Goal: Task Accomplishment & Management: Manage account settings

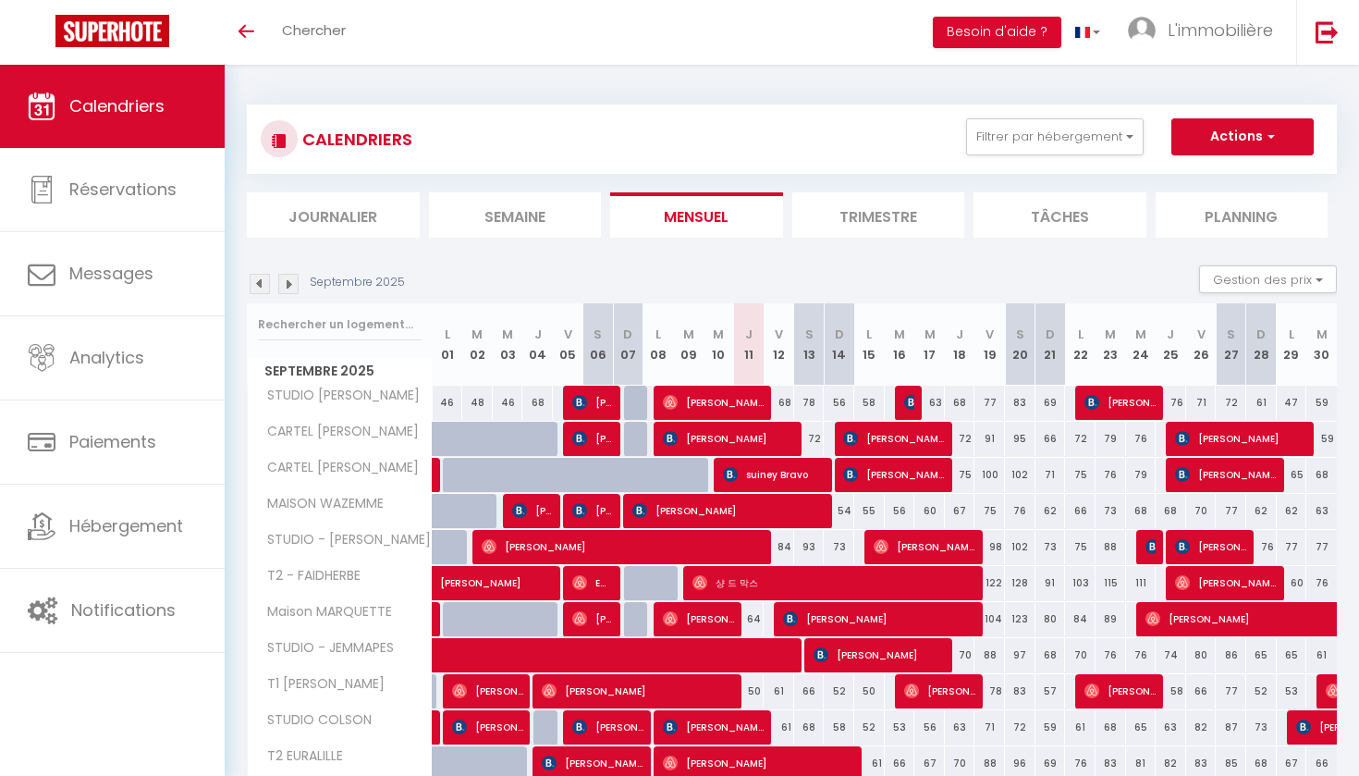
click at [559, 210] on li "Semaine" at bounding box center [515, 214] width 173 height 45
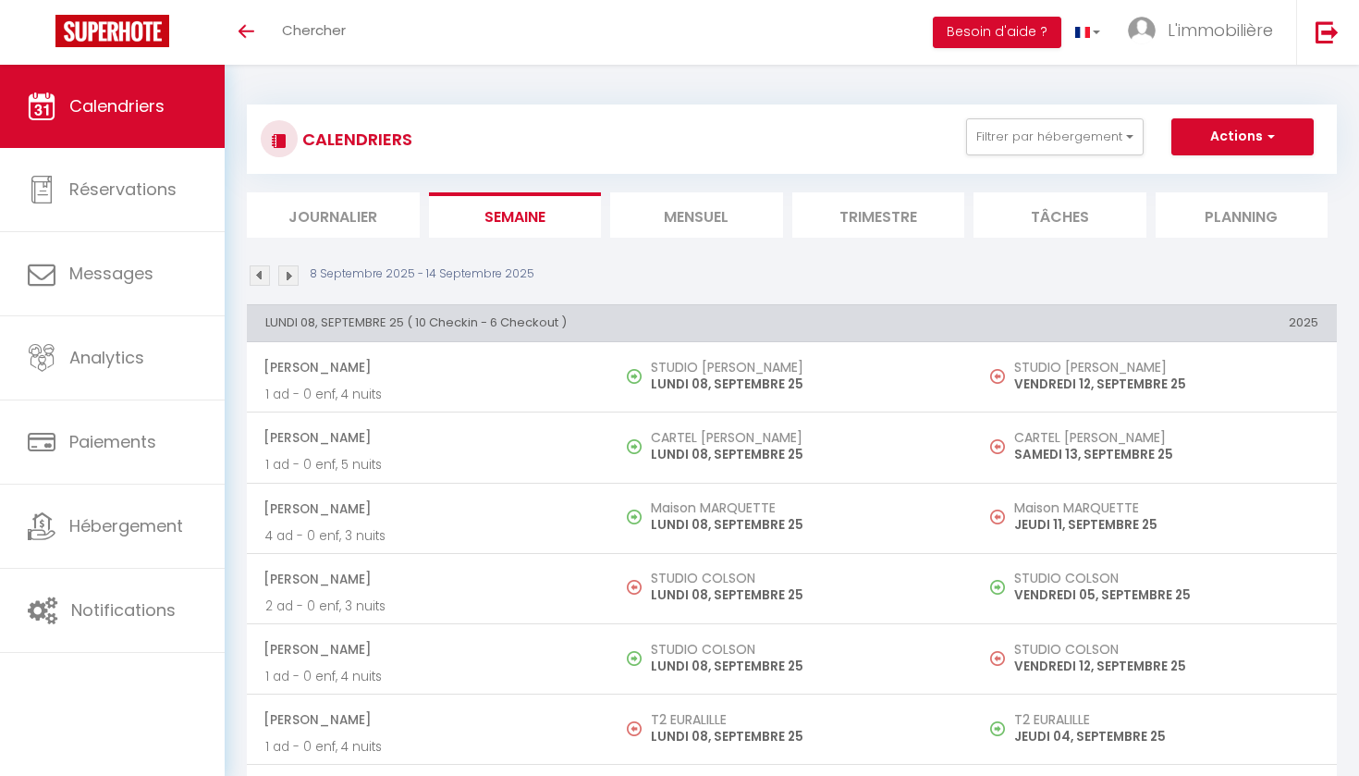
click at [653, 214] on li "Mensuel" at bounding box center [696, 214] width 173 height 45
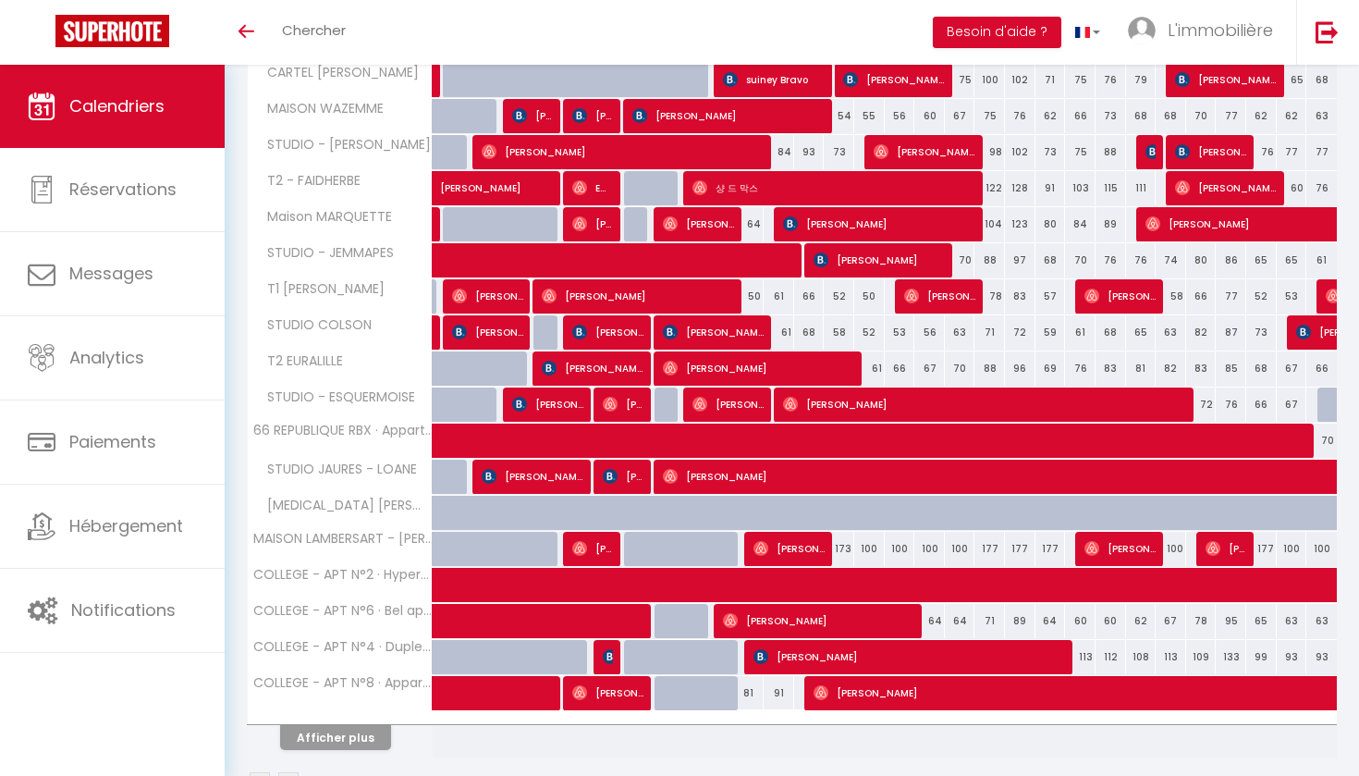
scroll to position [389, 0]
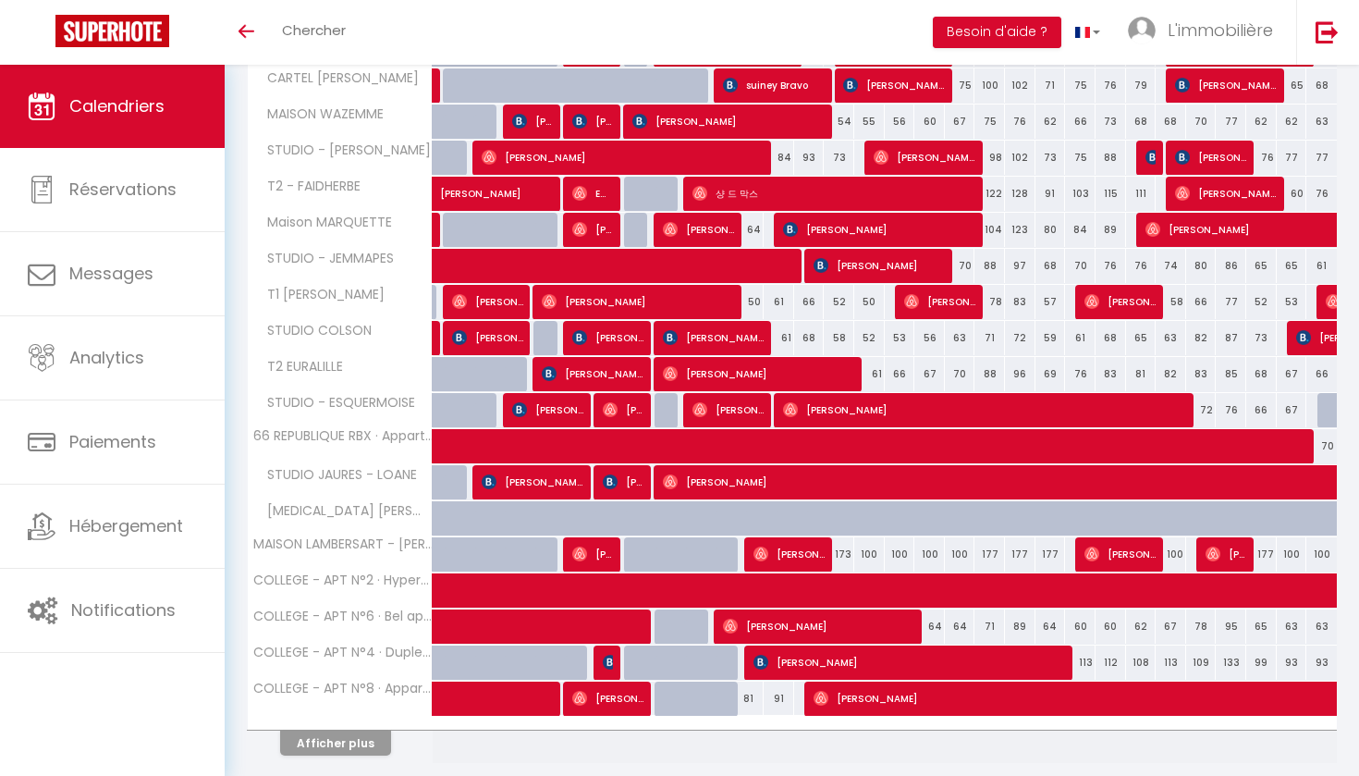
click at [805, 553] on span "[PERSON_NAME]" at bounding box center [789, 553] width 71 height 35
select select "OK"
select select "0"
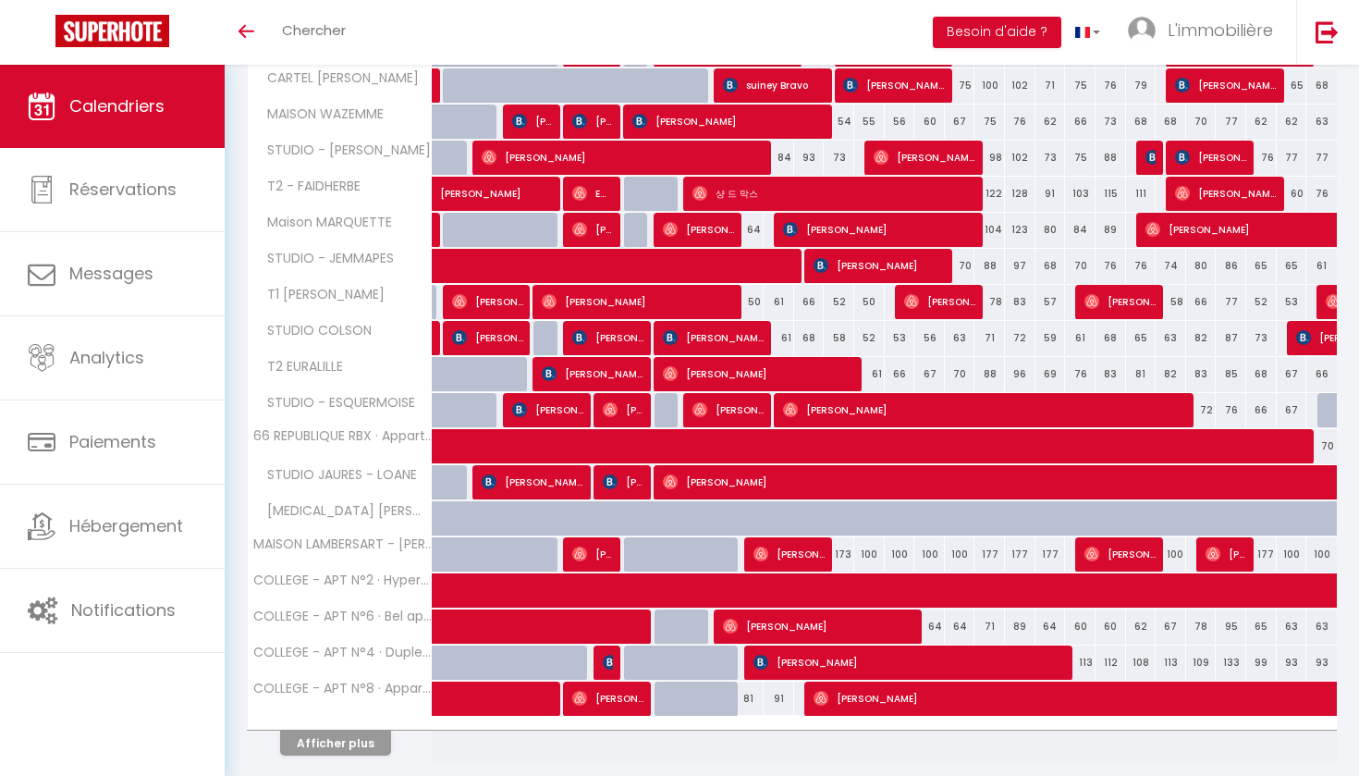
select select "1"
select select
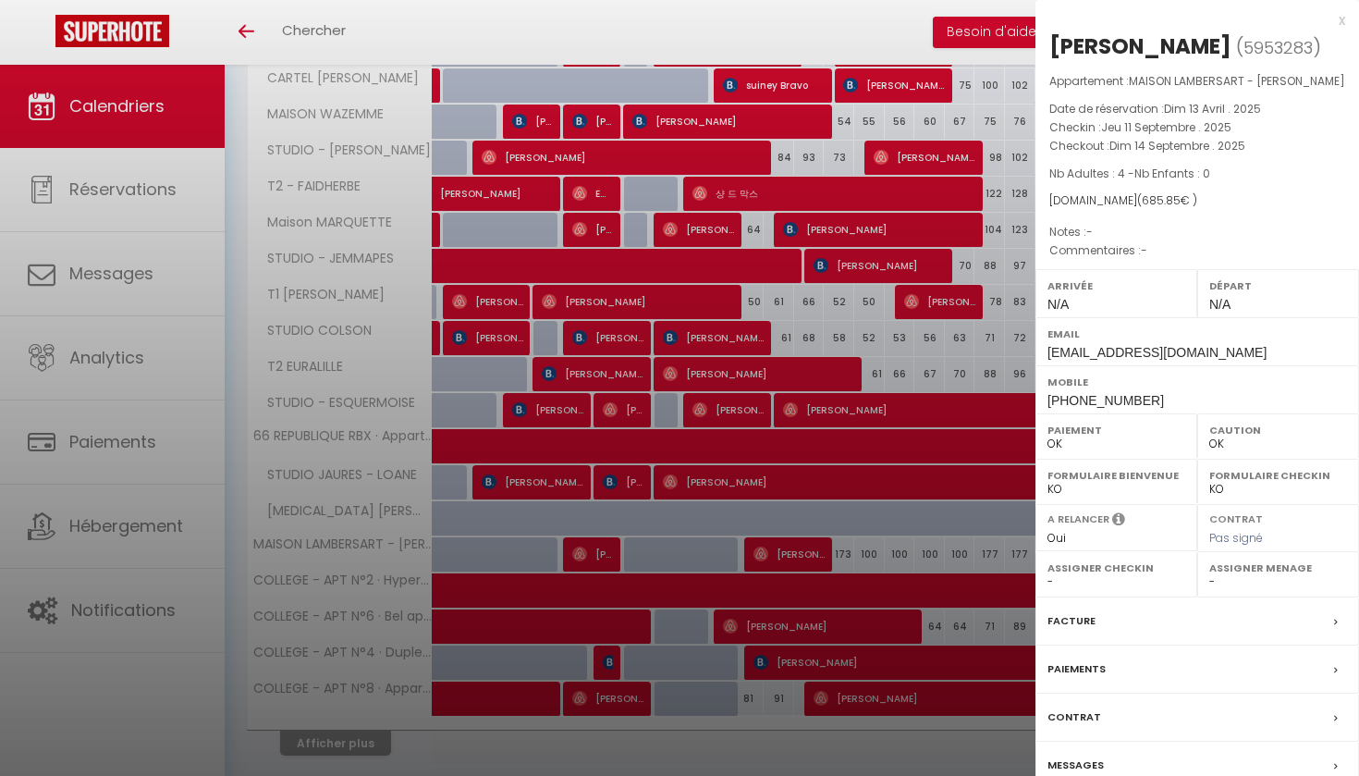
click at [1343, 16] on div "x" at bounding box center [1191, 20] width 310 height 22
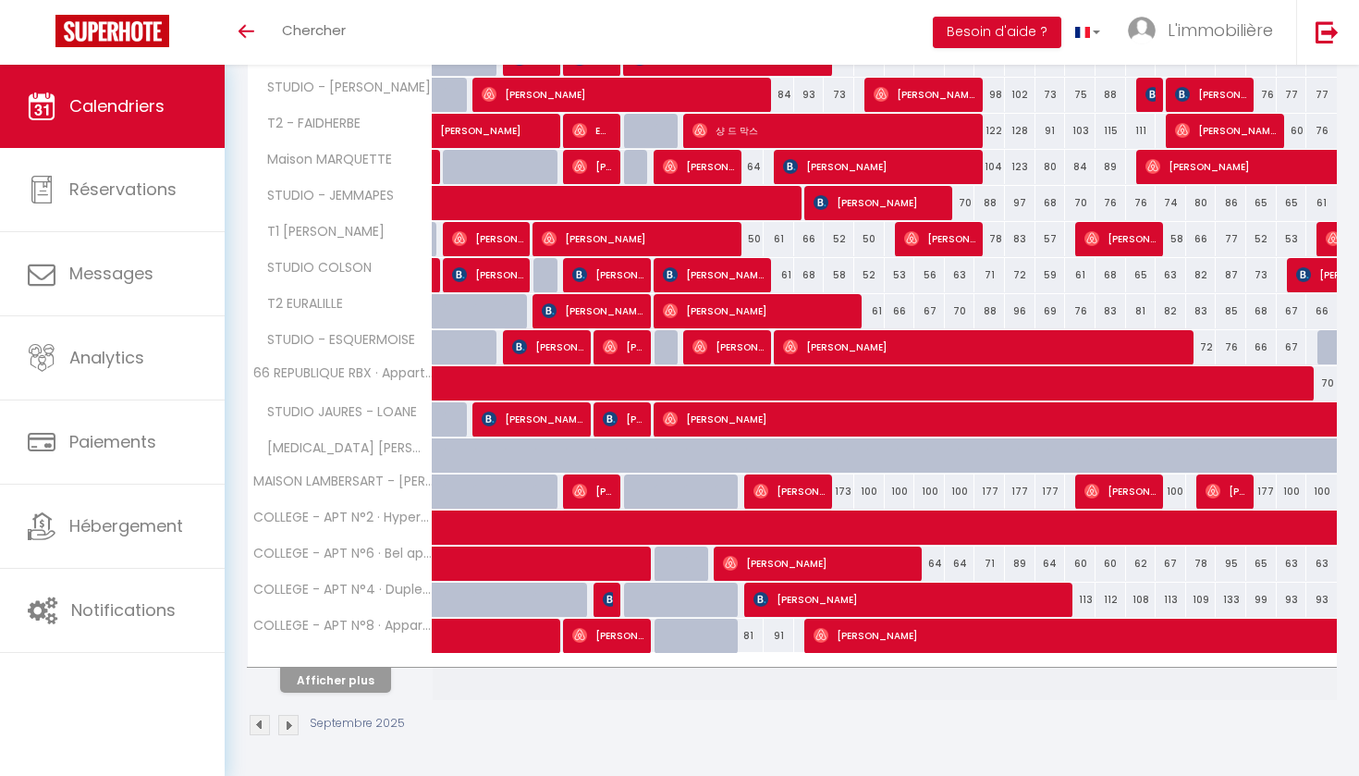
scroll to position [451, 0]
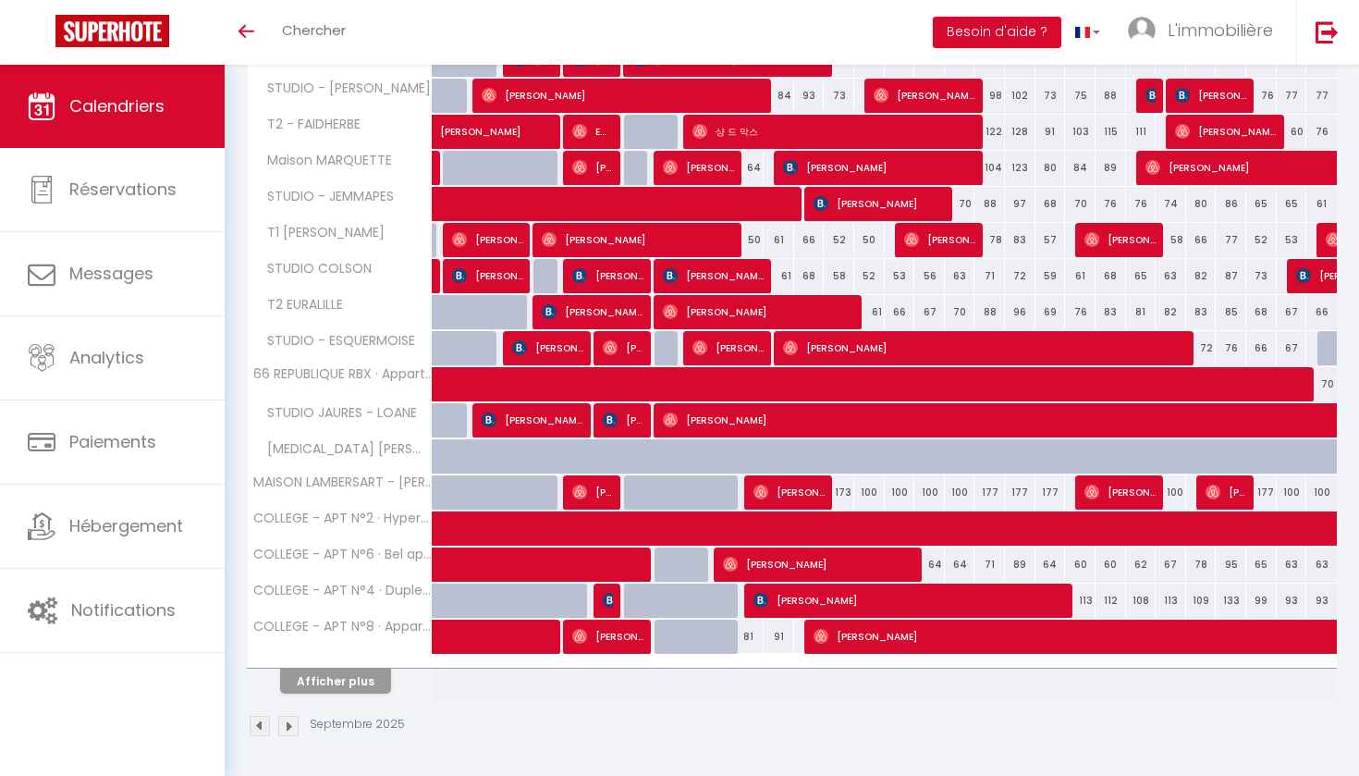
click at [364, 692] on button "Afficher plus" at bounding box center [335, 680] width 111 height 25
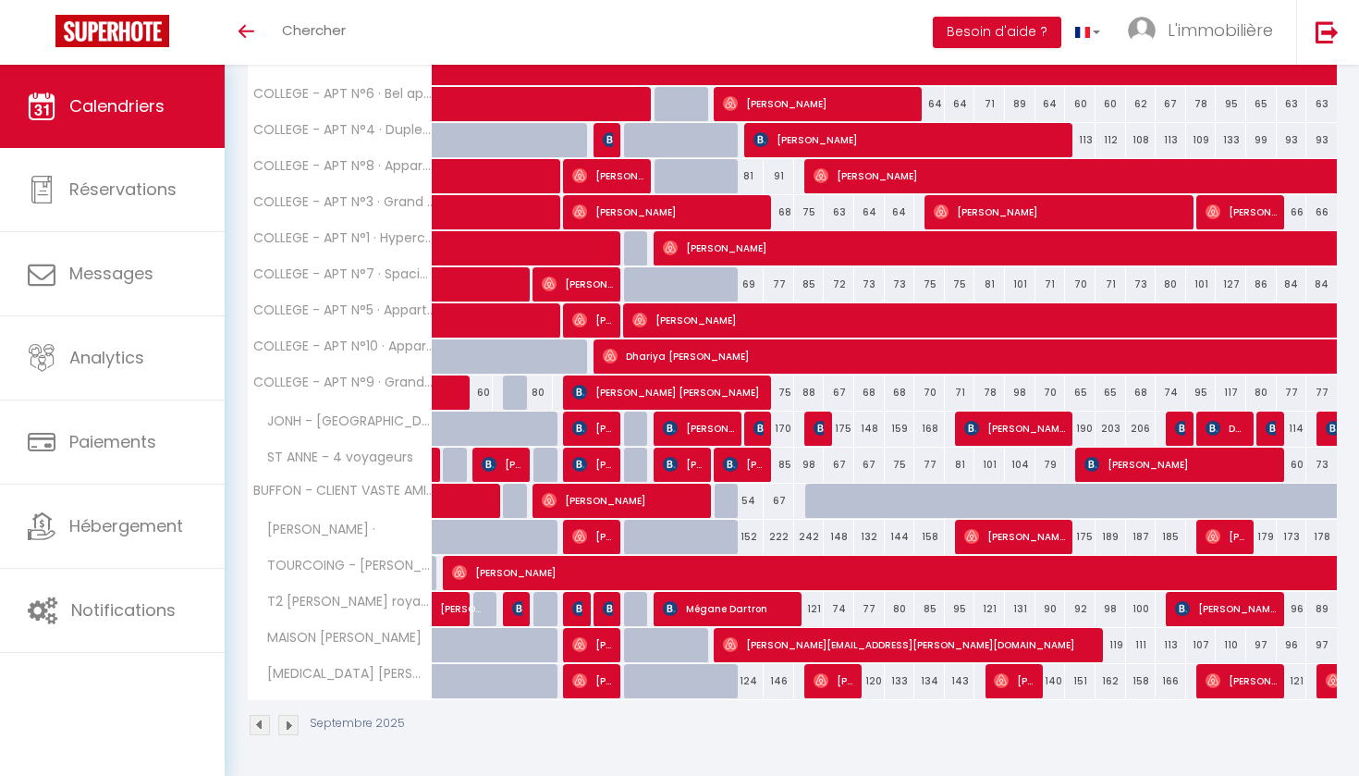
scroll to position [911, 0]
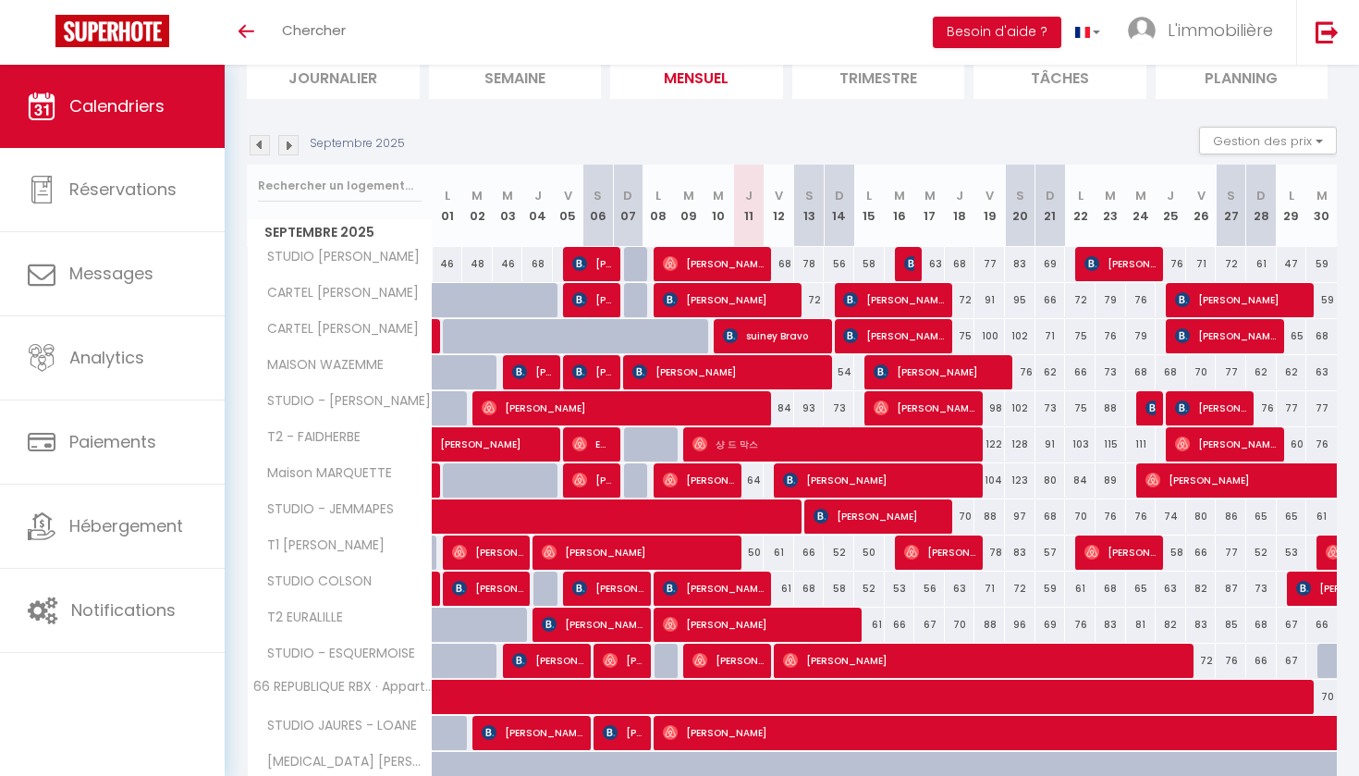
scroll to position [142, 0]
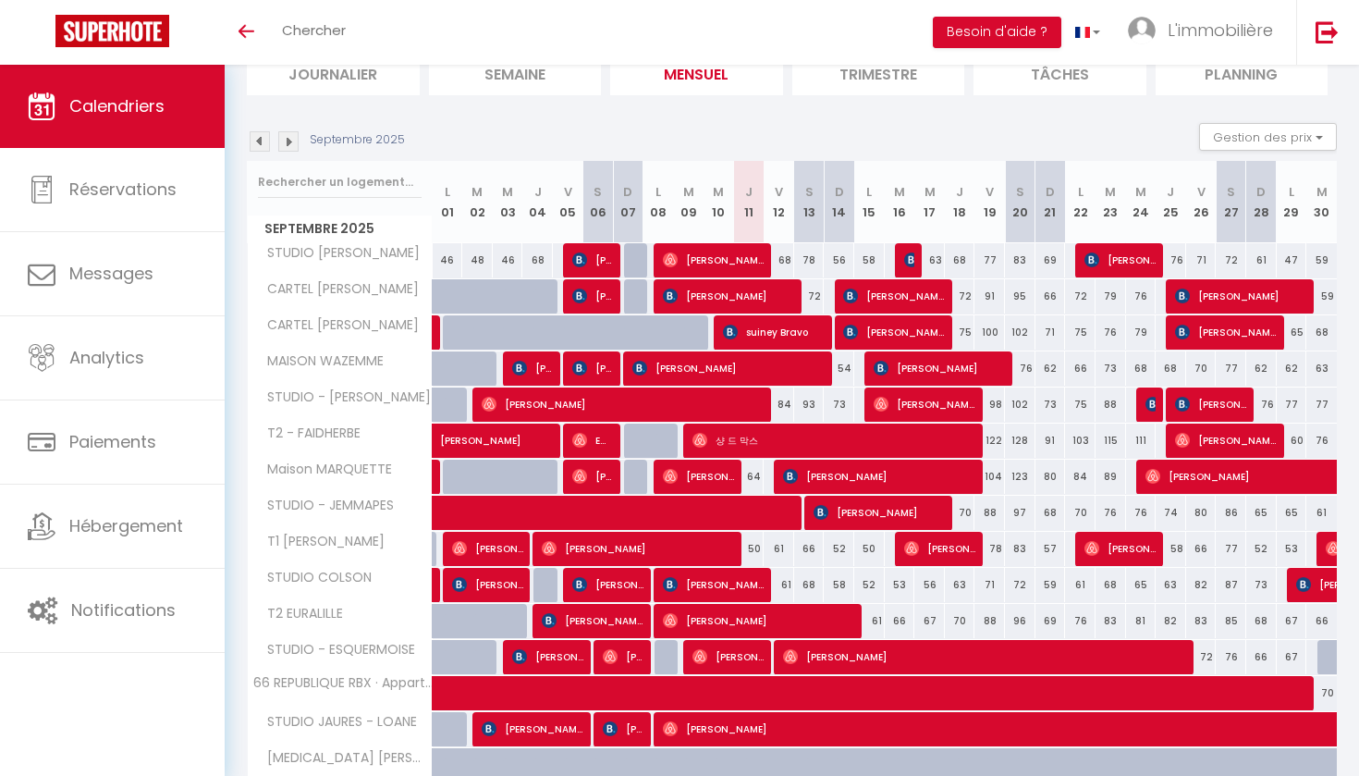
click at [811, 375] on span "[PERSON_NAME]" at bounding box center [728, 367] width 193 height 35
select select "OK"
select select "KO"
select select "0"
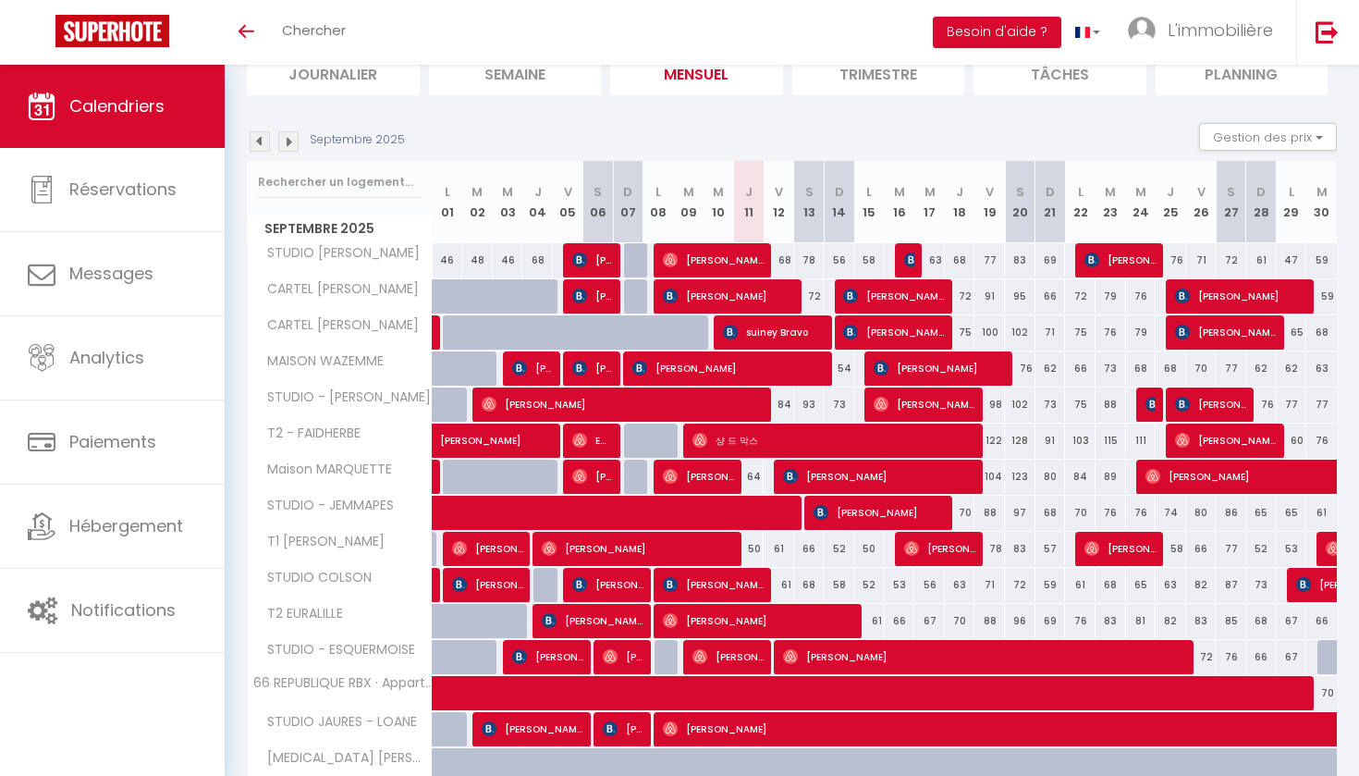
select select "1"
select select
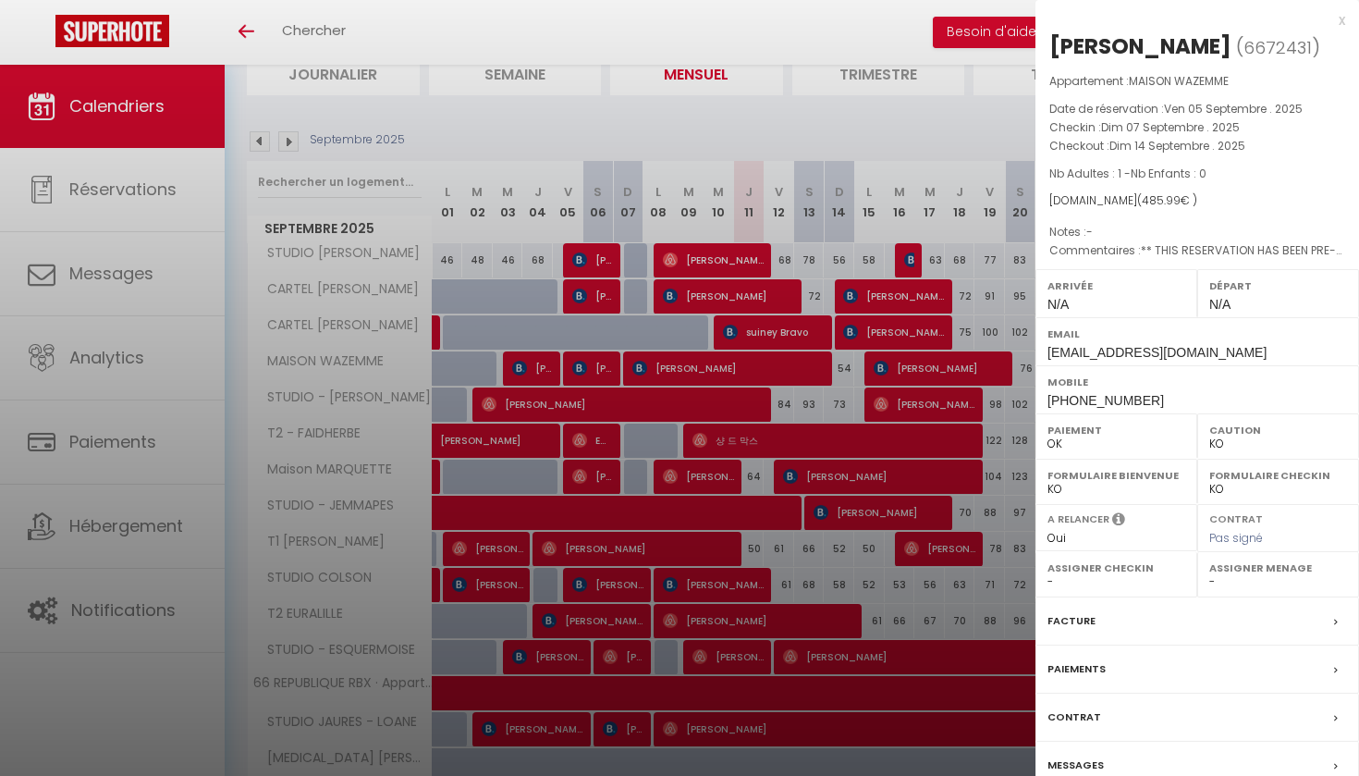
click at [1339, 24] on div "x" at bounding box center [1191, 20] width 310 height 22
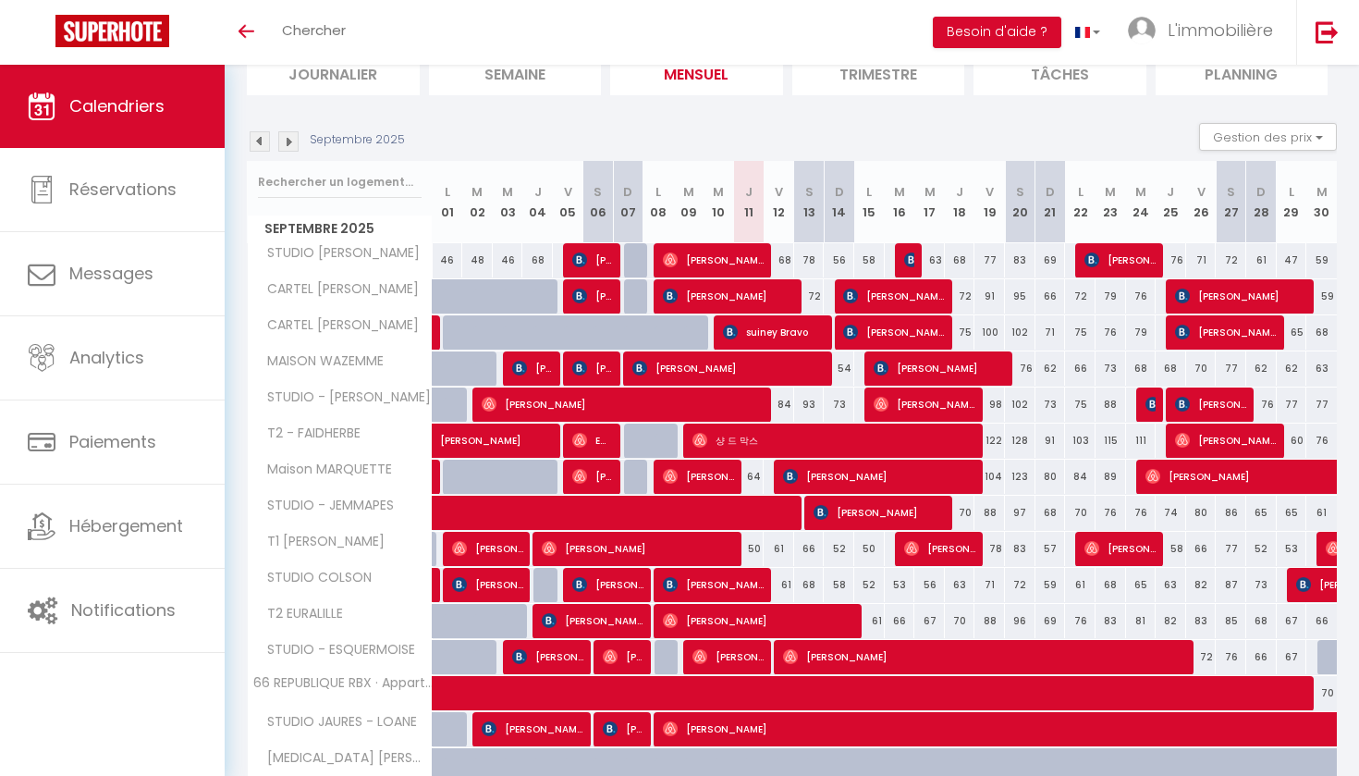
click at [889, 367] on img at bounding box center [881, 368] width 15 height 15
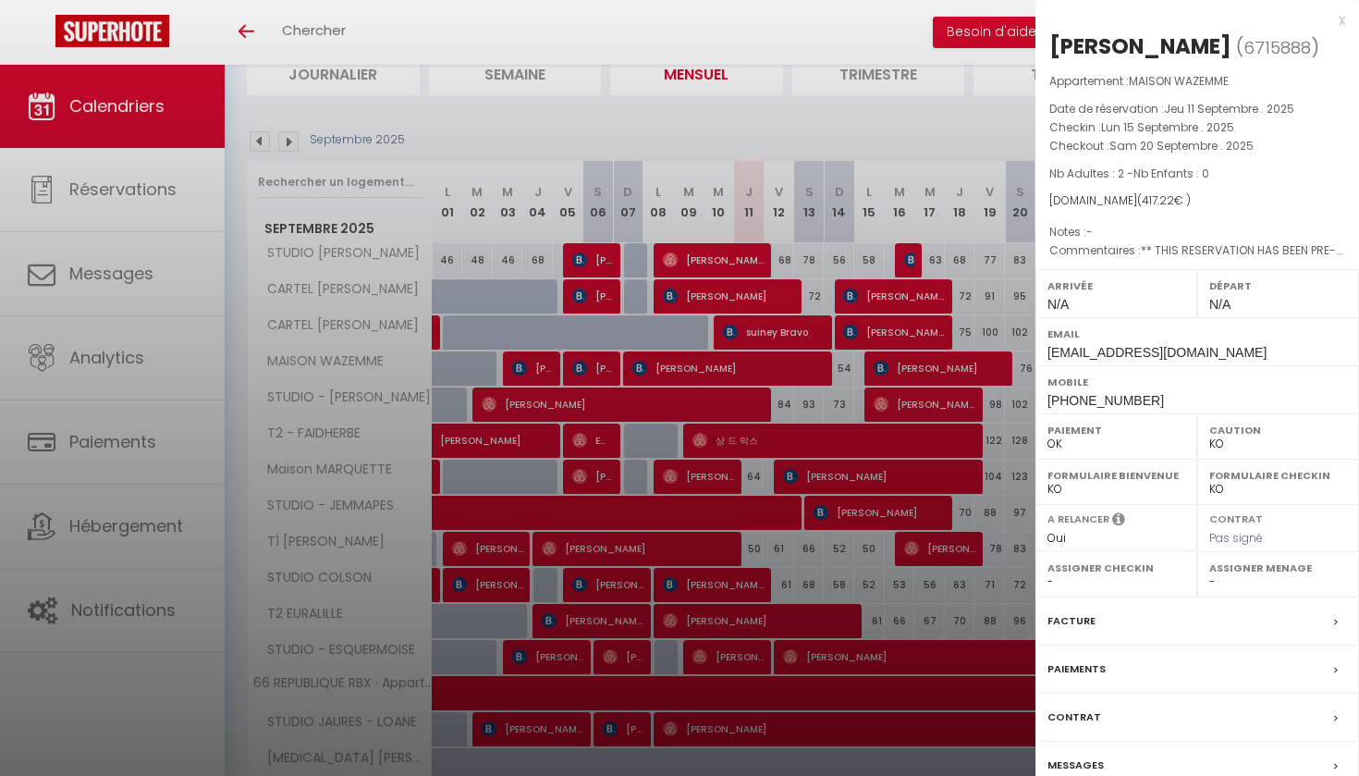
click at [1343, 19] on div "x" at bounding box center [1191, 20] width 310 height 22
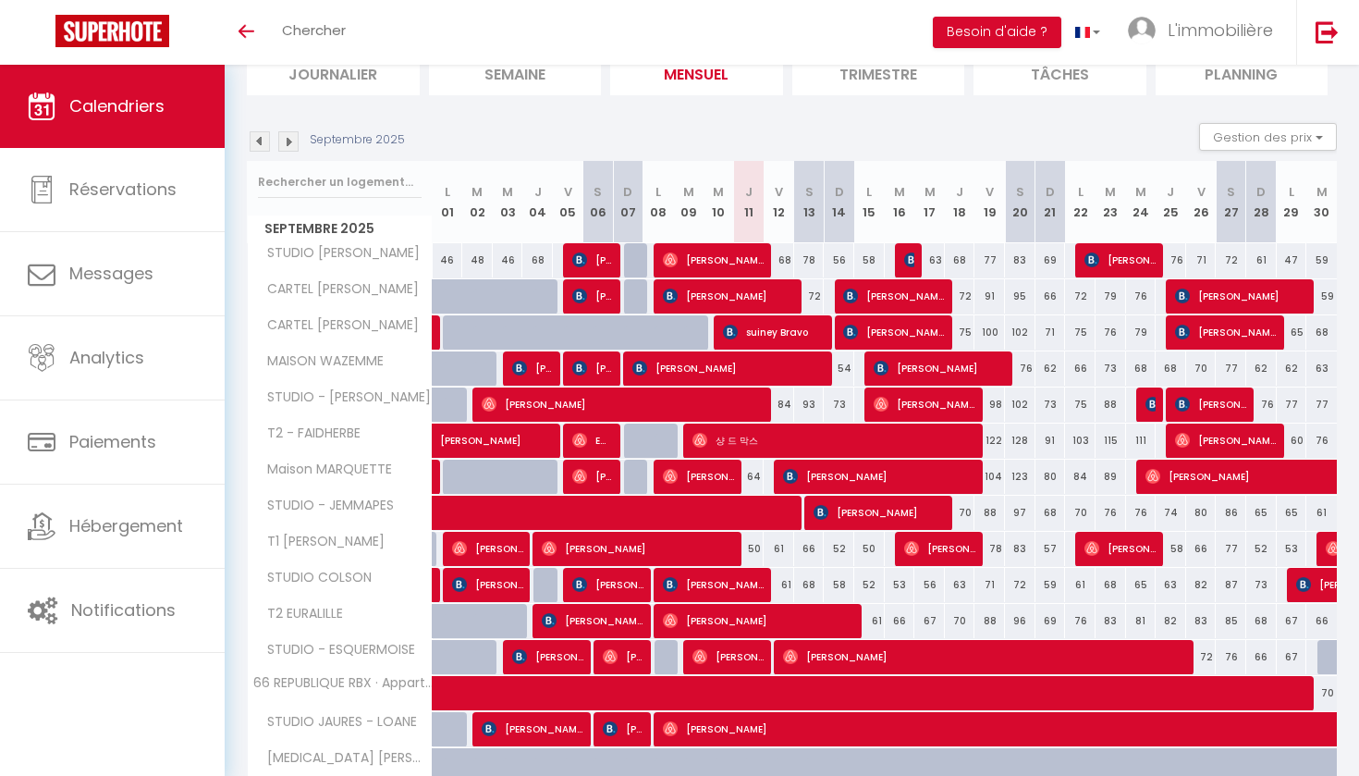
click at [990, 369] on span "[PERSON_NAME]" at bounding box center [940, 367] width 132 height 35
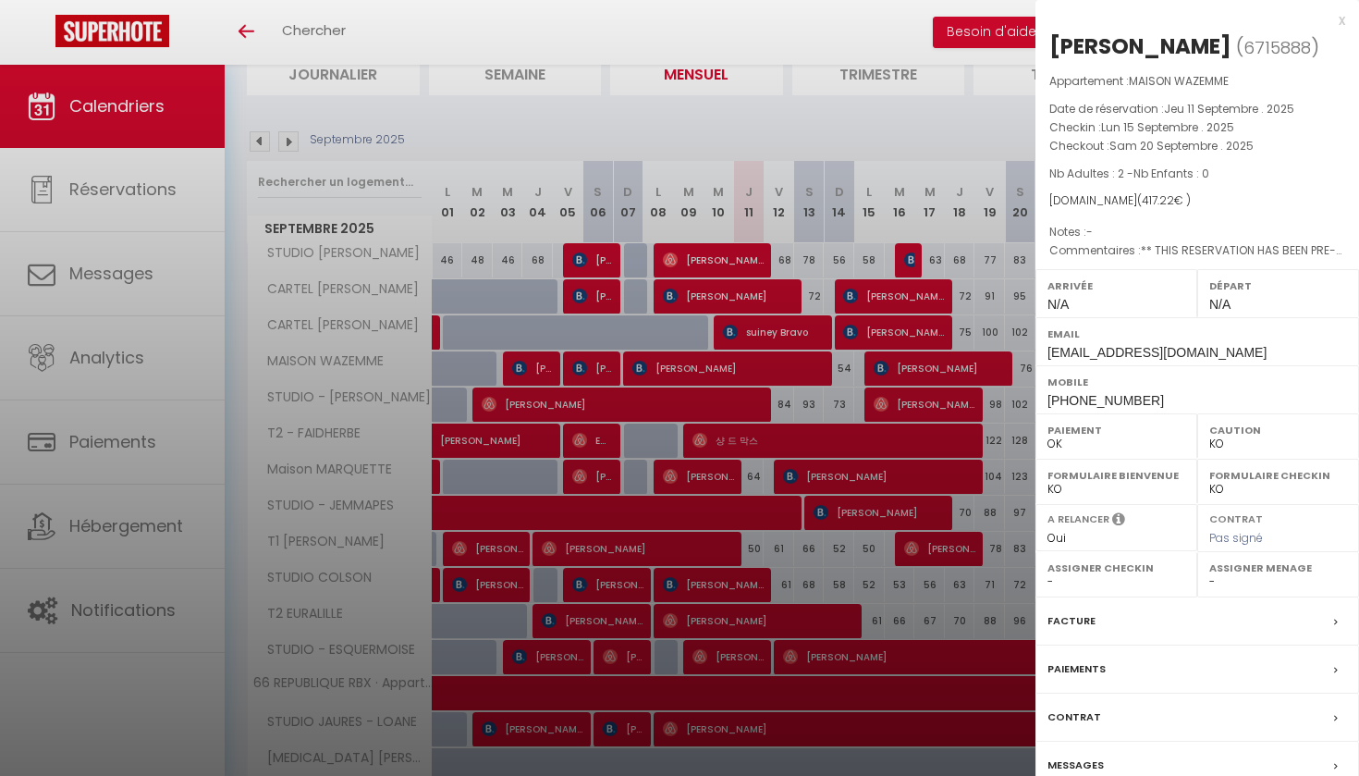
click at [1344, 20] on div "x" at bounding box center [1191, 20] width 310 height 22
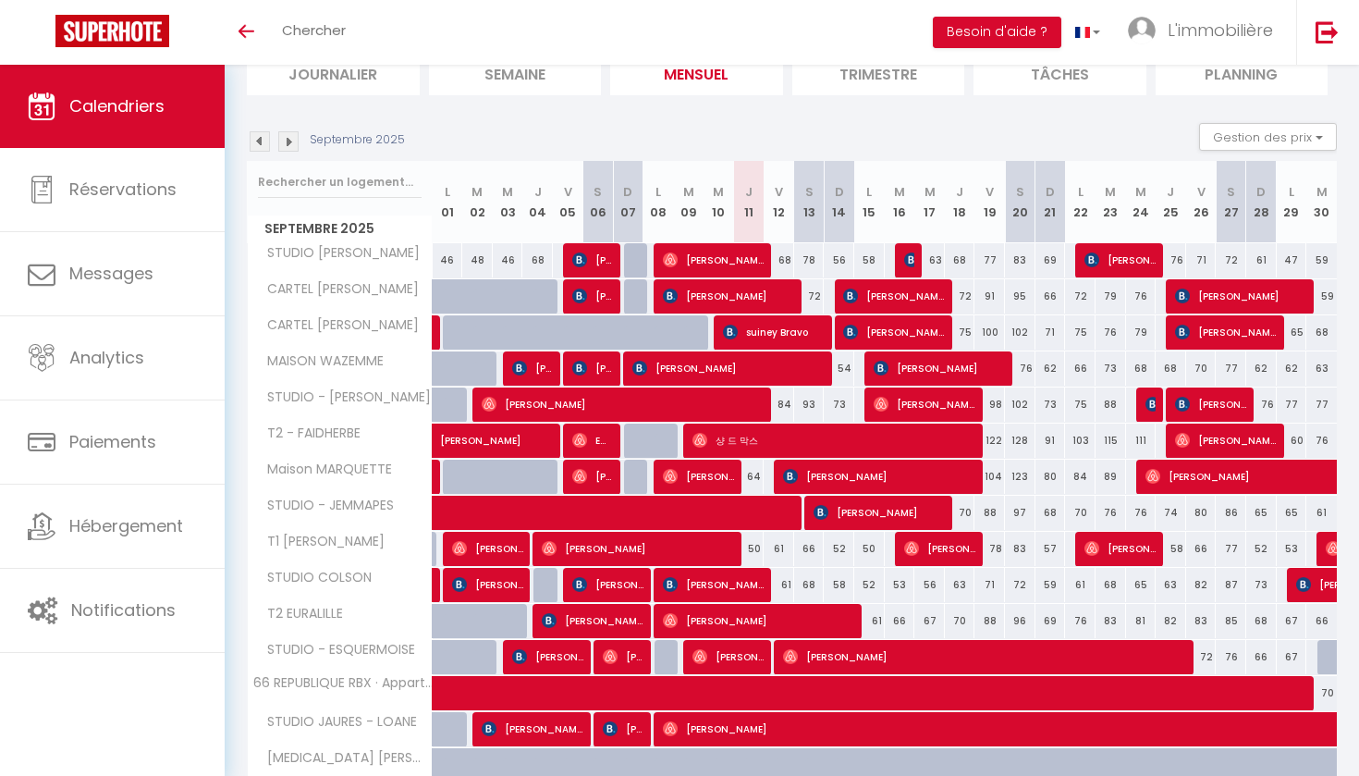
click at [779, 381] on span "[PERSON_NAME]" at bounding box center [728, 367] width 193 height 35
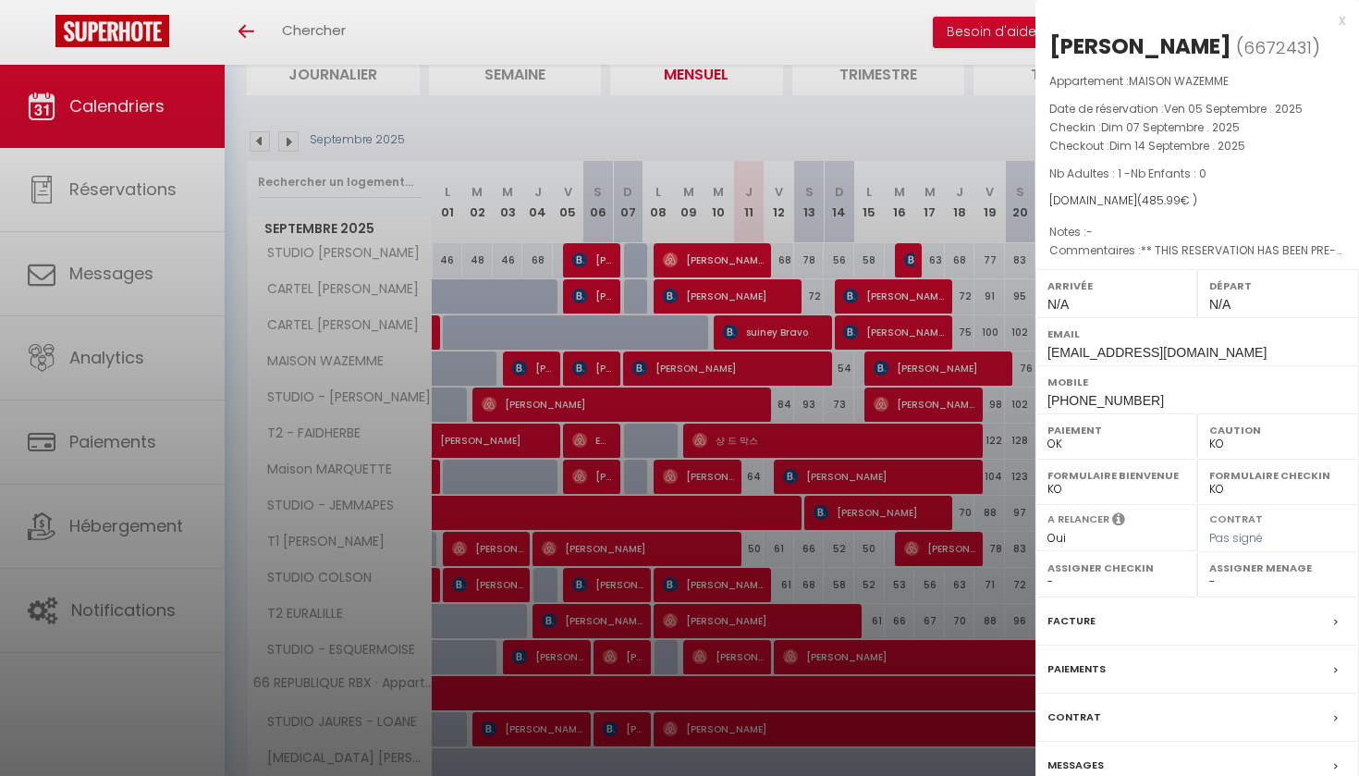
click at [1342, 17] on div "x" at bounding box center [1191, 20] width 310 height 22
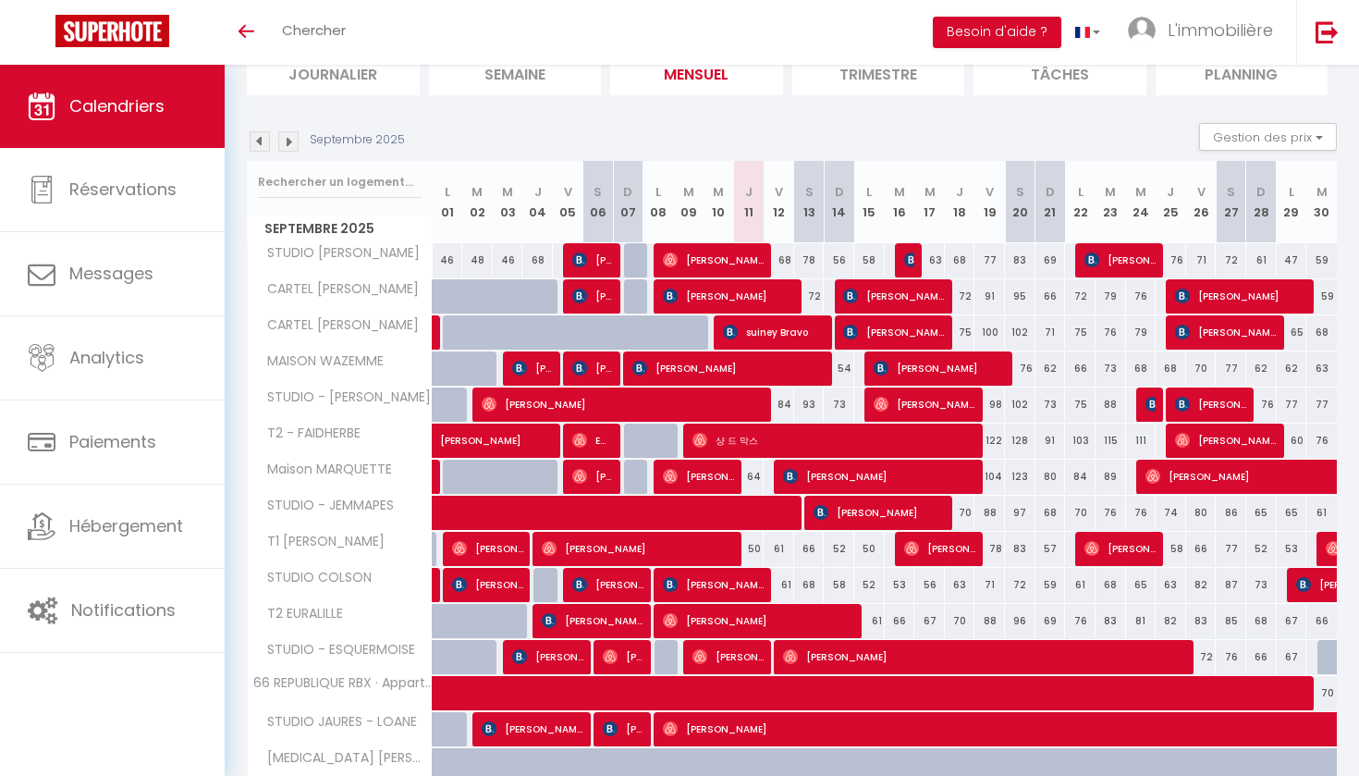
click at [754, 370] on span "[PERSON_NAME]" at bounding box center [728, 367] width 193 height 35
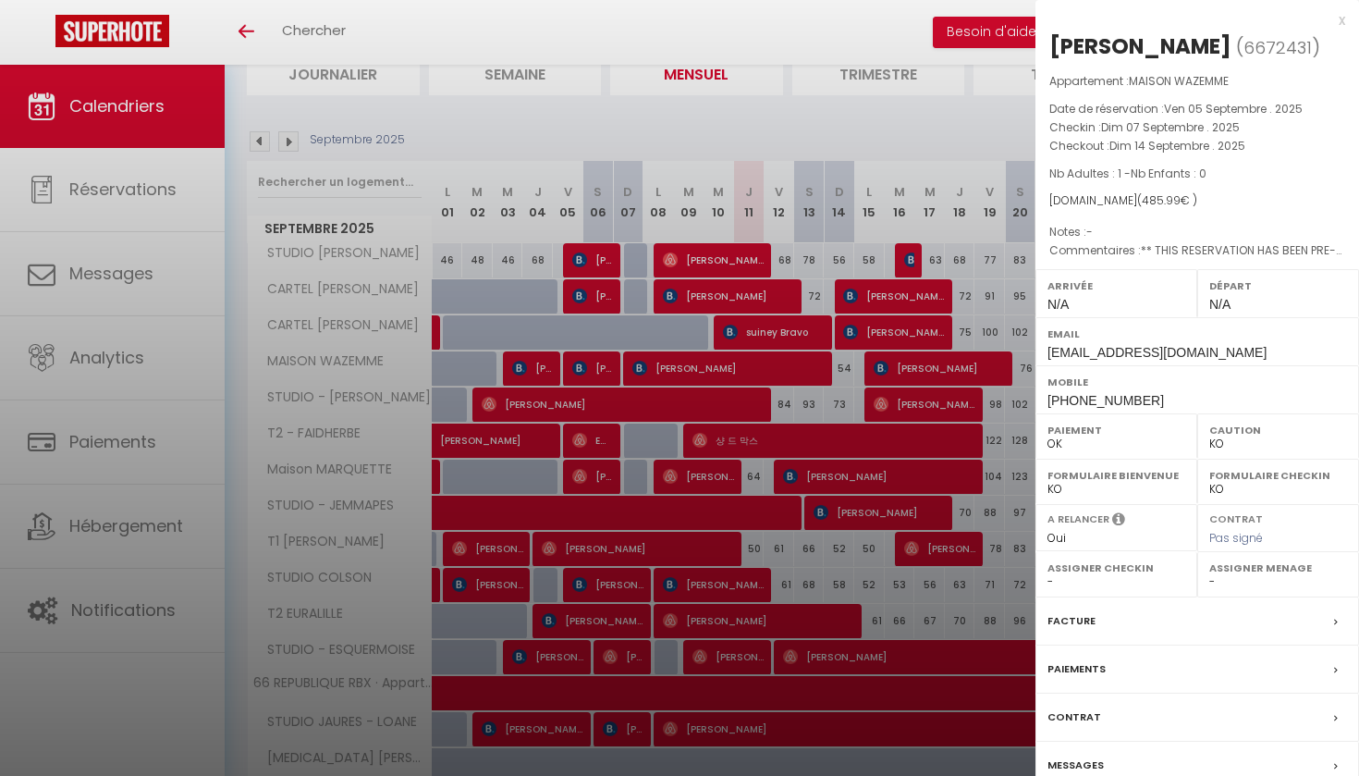
click at [1341, 20] on div "x" at bounding box center [1191, 20] width 310 height 22
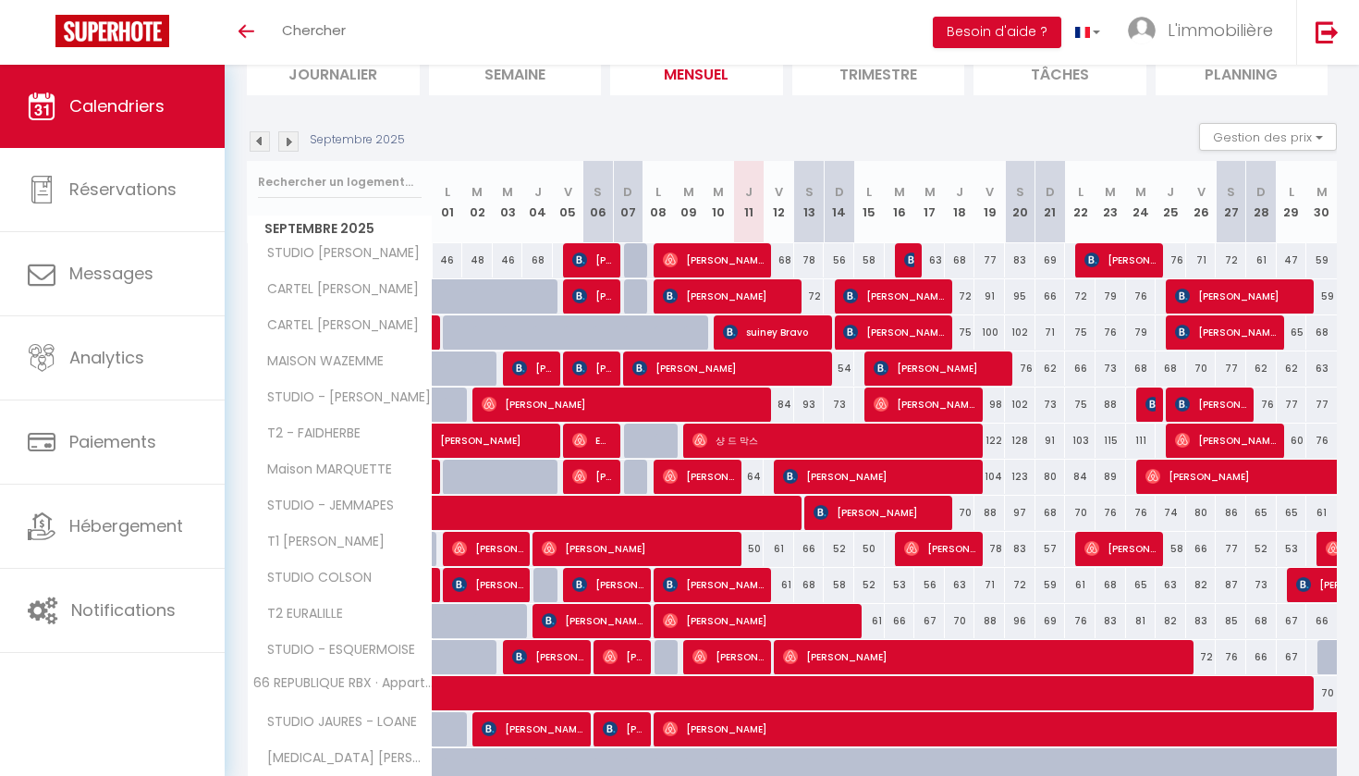
click at [894, 365] on span "[PERSON_NAME]" at bounding box center [940, 367] width 132 height 35
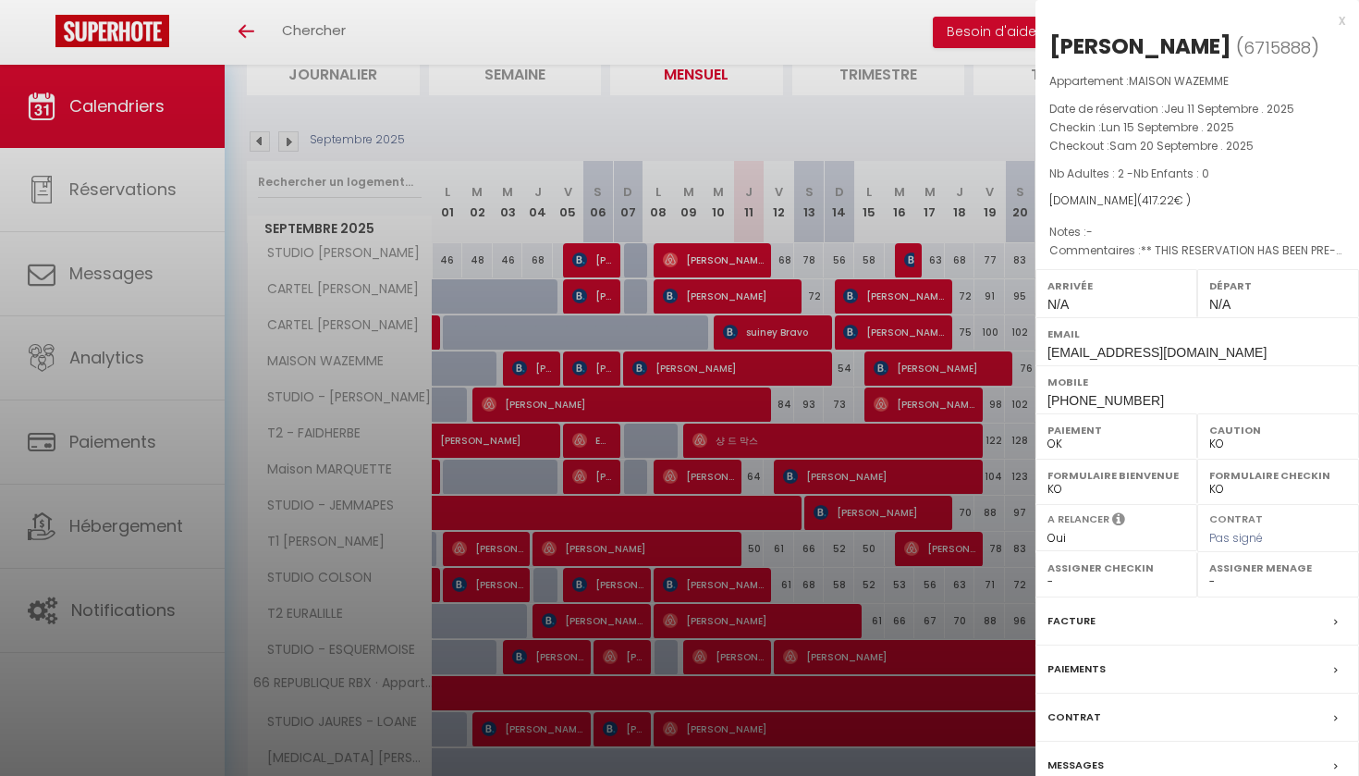
click at [1339, 20] on div "x" at bounding box center [1191, 20] width 310 height 22
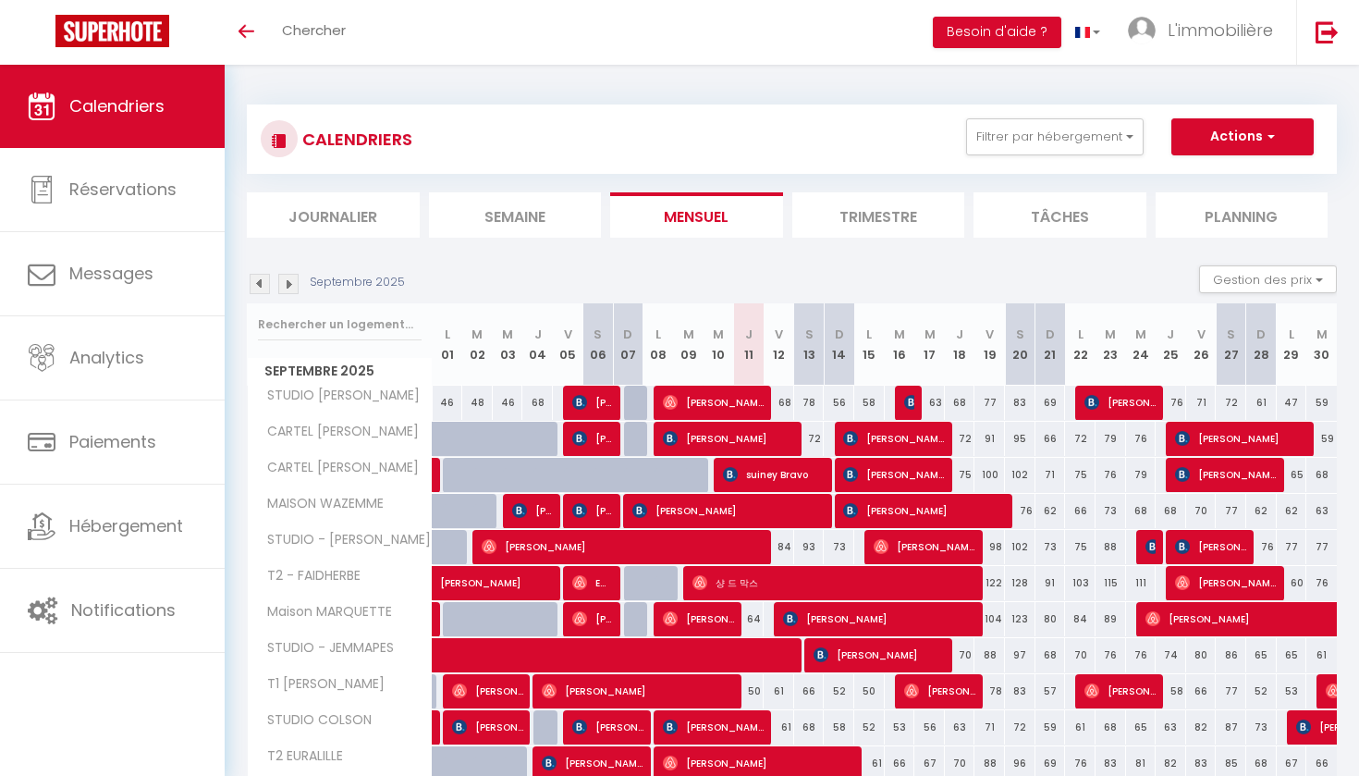
click at [294, 283] on img at bounding box center [288, 284] width 20 height 20
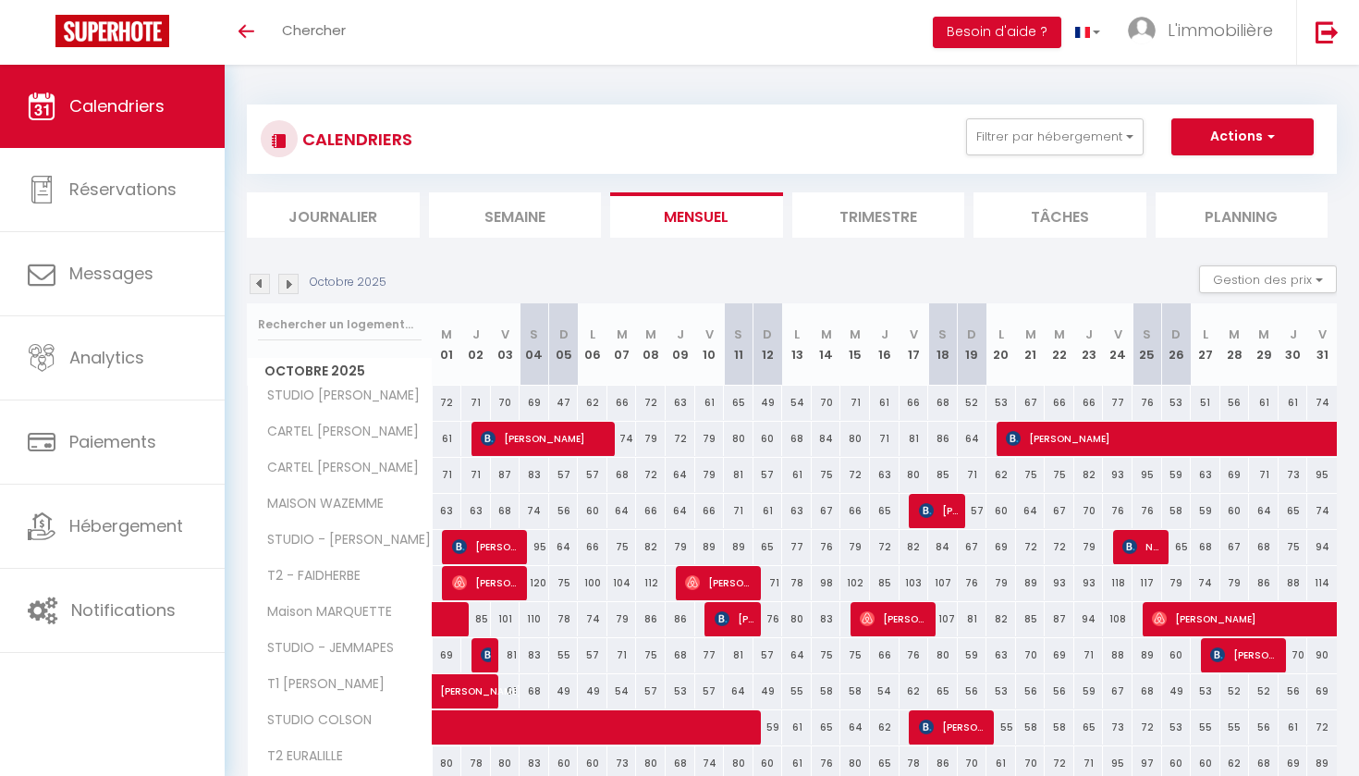
click at [294, 283] on img at bounding box center [288, 284] width 20 height 20
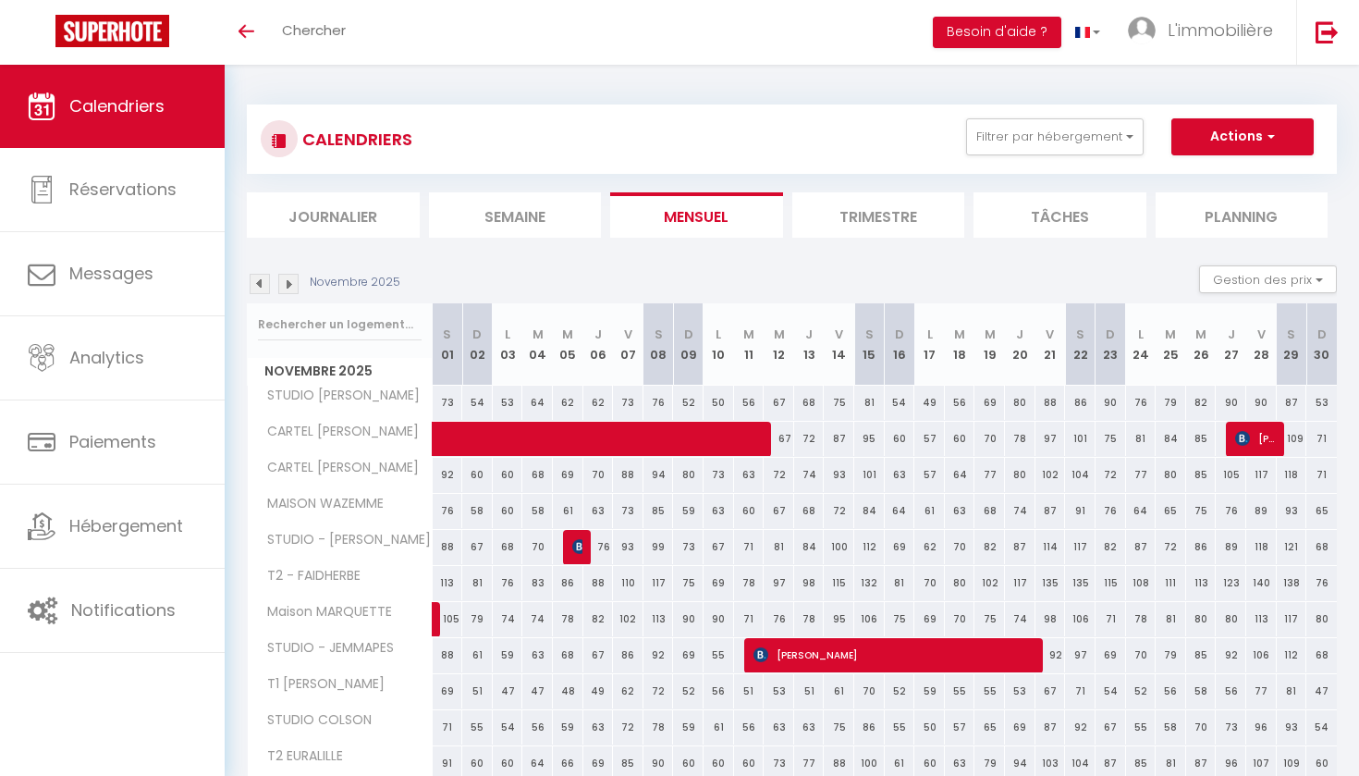
click at [625, 511] on div "73" at bounding box center [628, 511] width 31 height 34
type input "73"
type input "Ven 07 Novembre 2025"
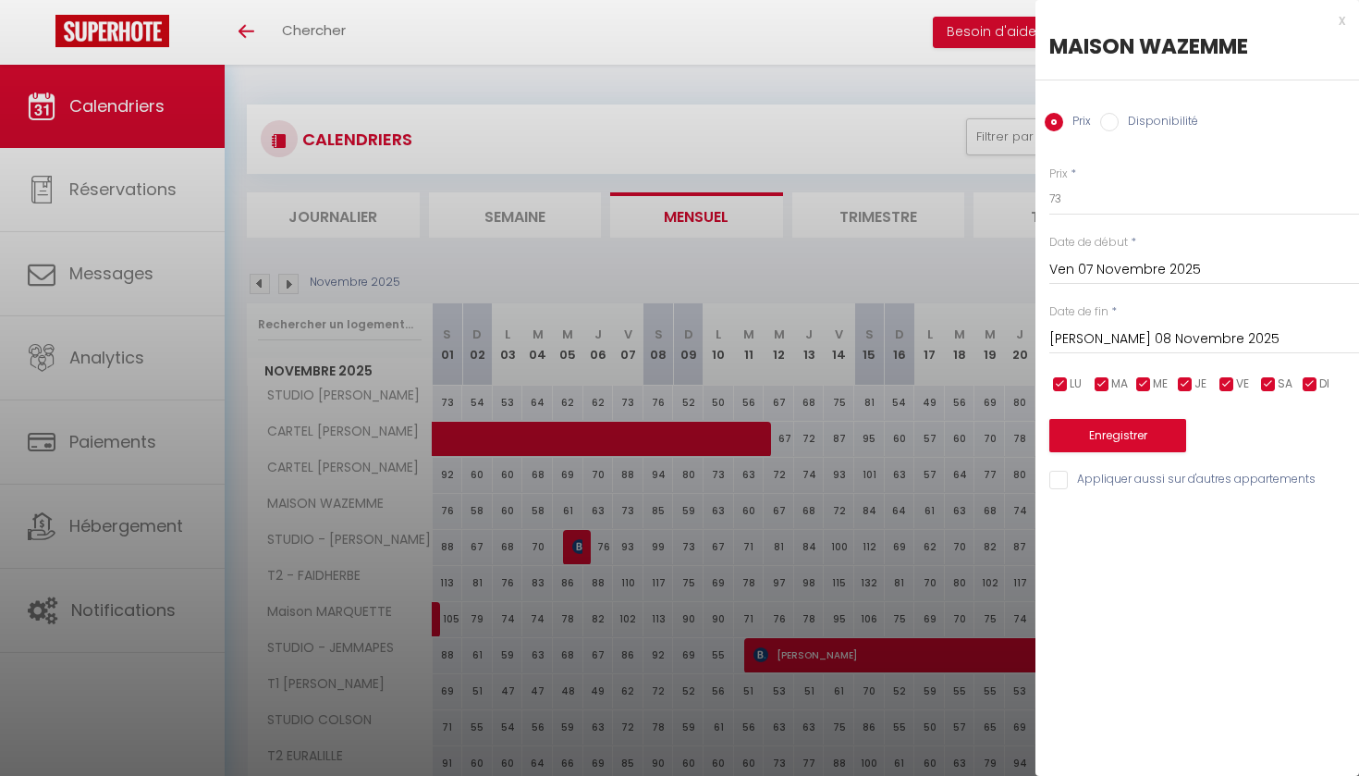
click at [1117, 335] on input "Sam 08 Novembre 2025" at bounding box center [1204, 339] width 310 height 24
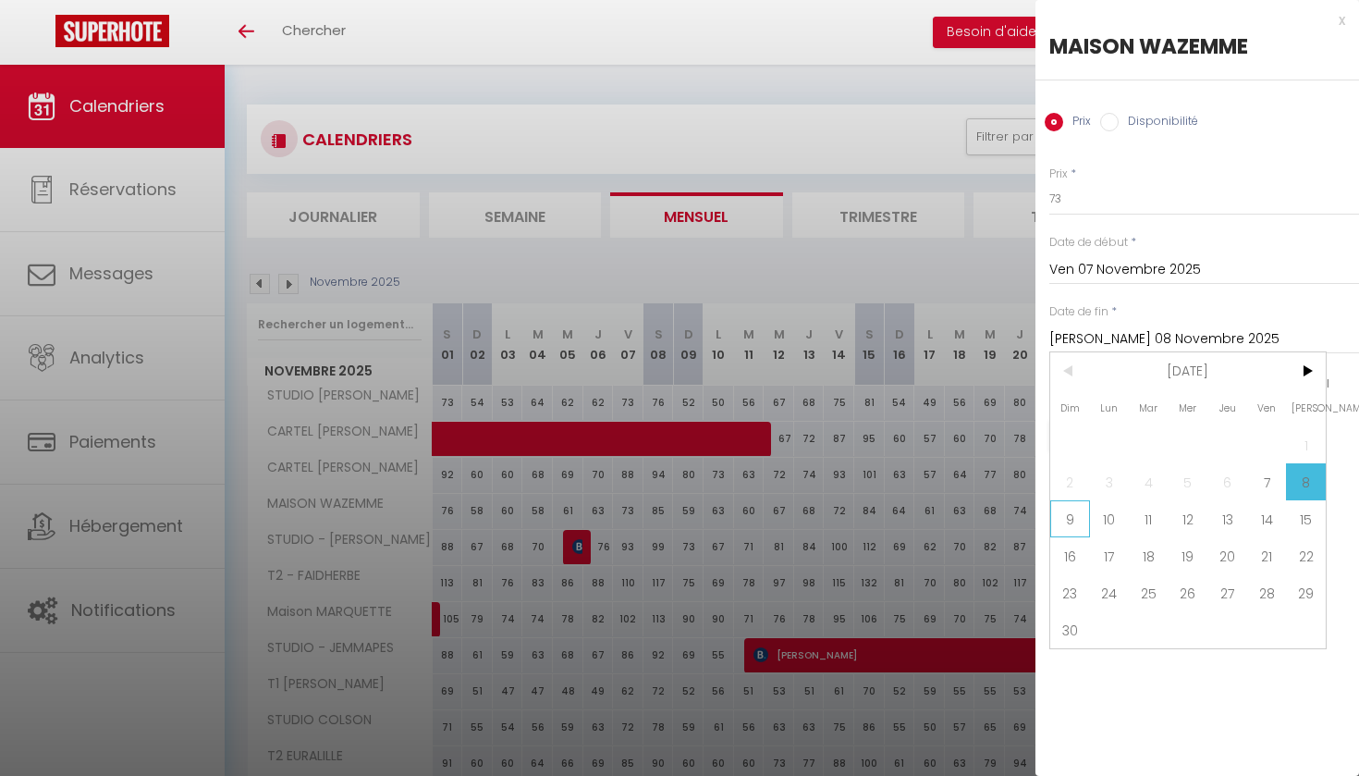
click at [1068, 515] on span "9" at bounding box center [1070, 518] width 40 height 37
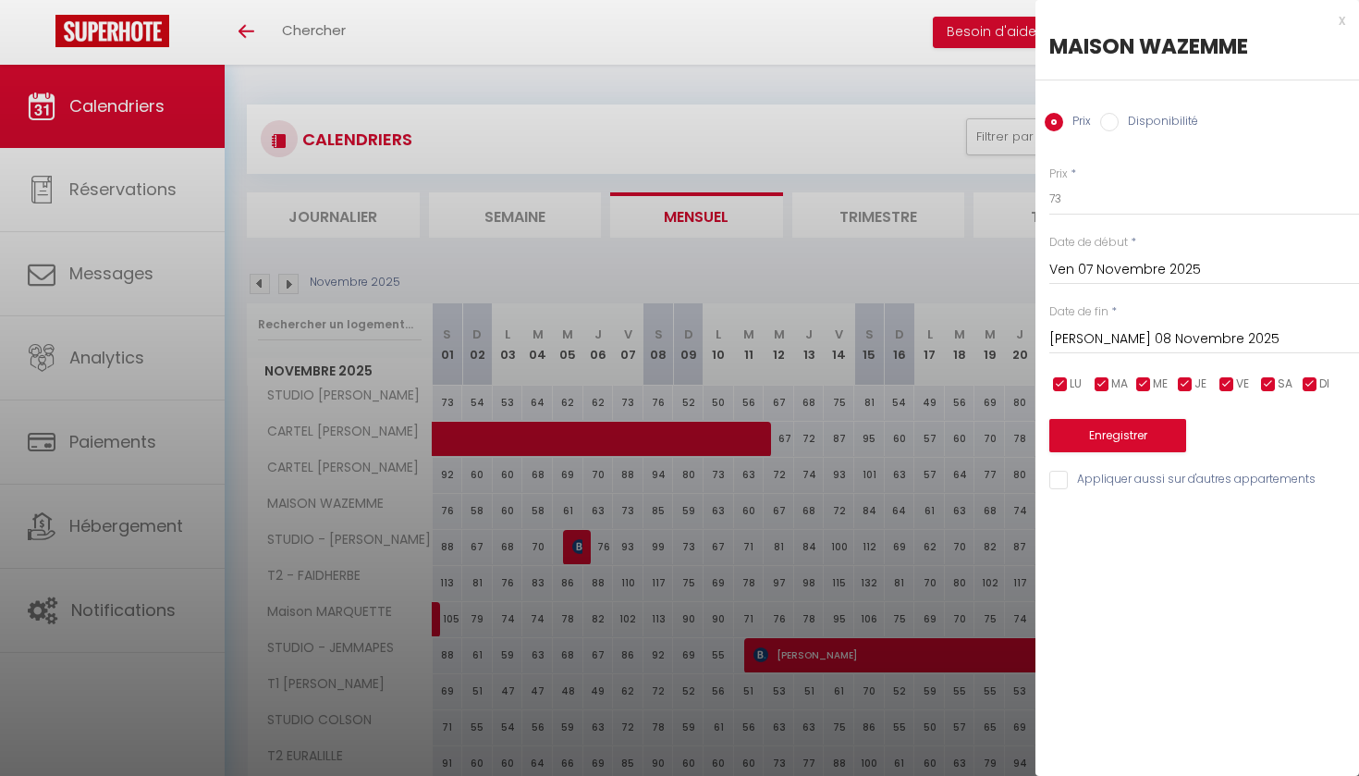
type input "Dim 09 Novembre 2025"
click at [1135, 118] on label "Disponibilité" at bounding box center [1159, 123] width 80 height 20
click at [1119, 118] on input "Disponibilité" at bounding box center [1109, 122] width 18 height 18
radio input "true"
radio input "false"
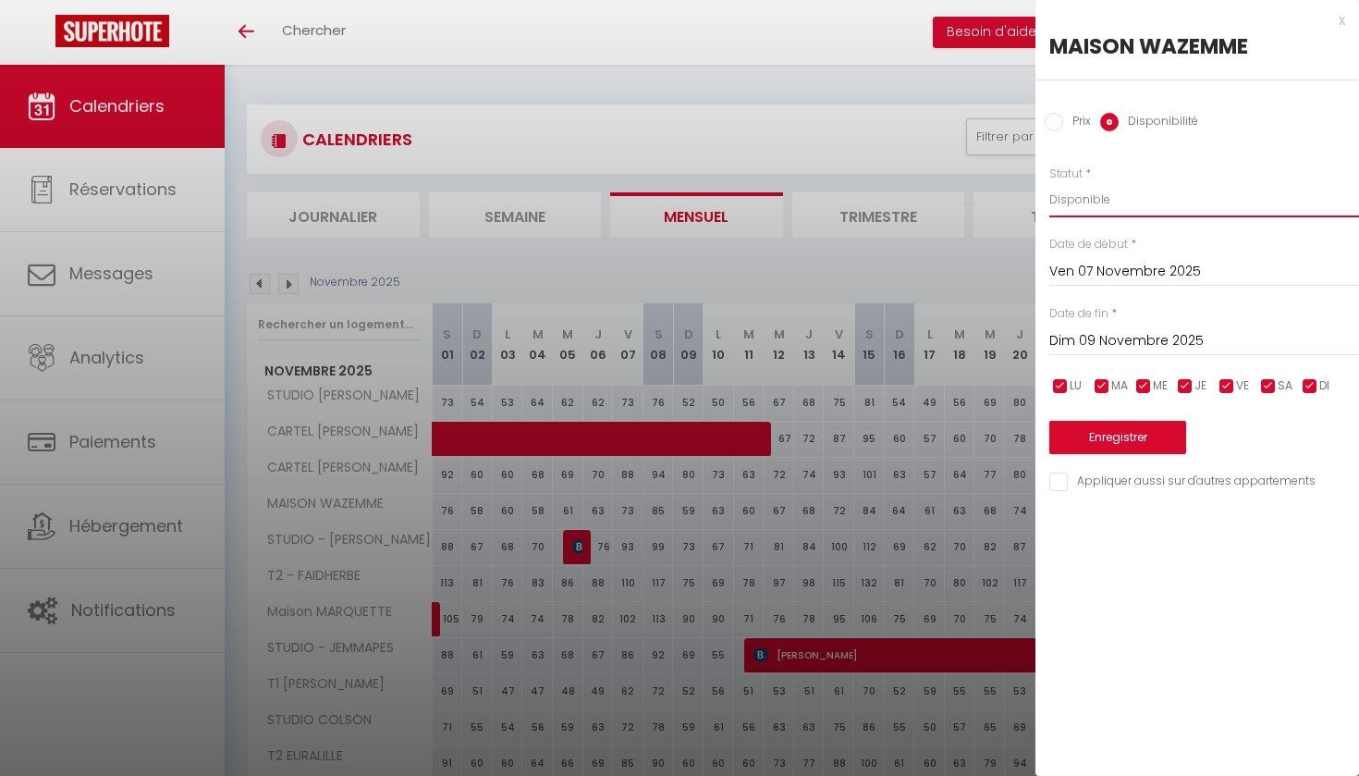
select select "0"
click at [1104, 440] on button "Enregistrer" at bounding box center [1117, 437] width 137 height 33
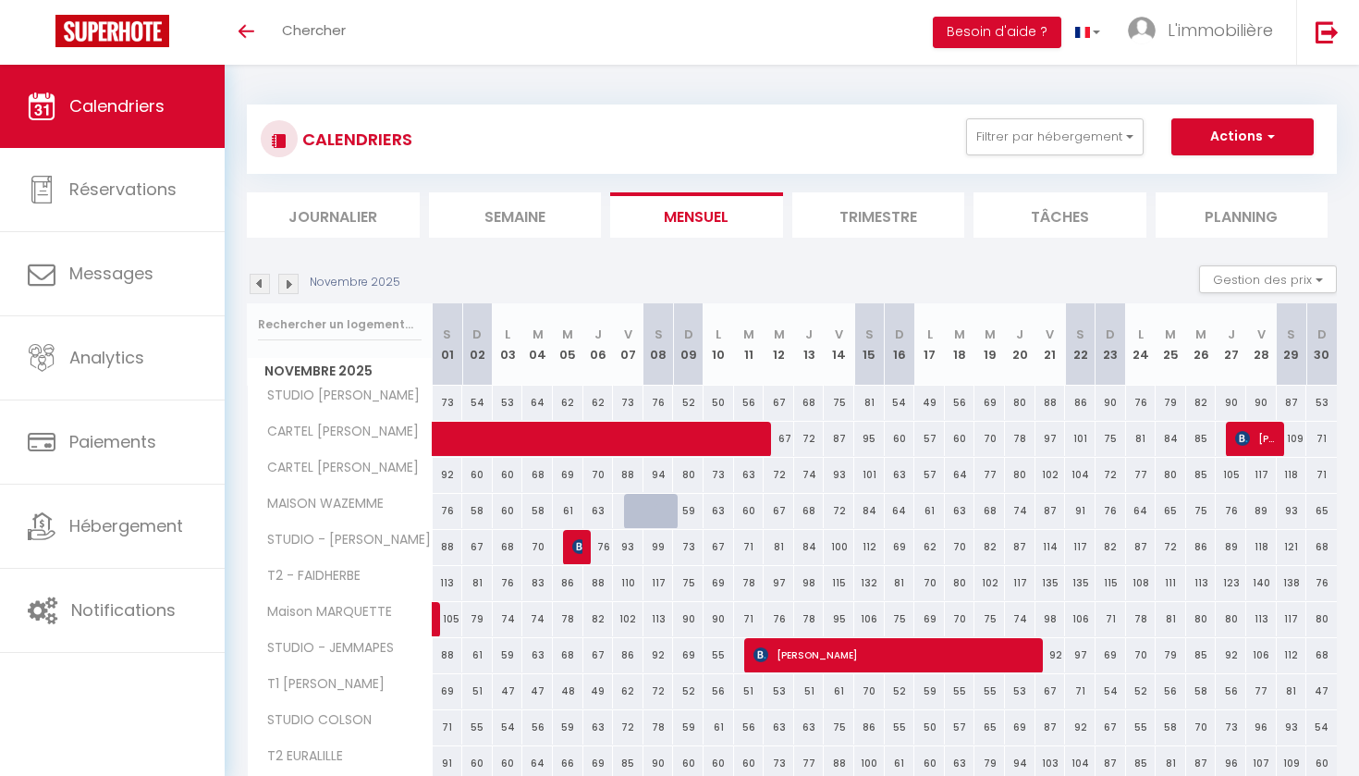
click at [636, 513] on div at bounding box center [639, 511] width 31 height 35
select select "1"
type input "Ven 07 Novembre 2025"
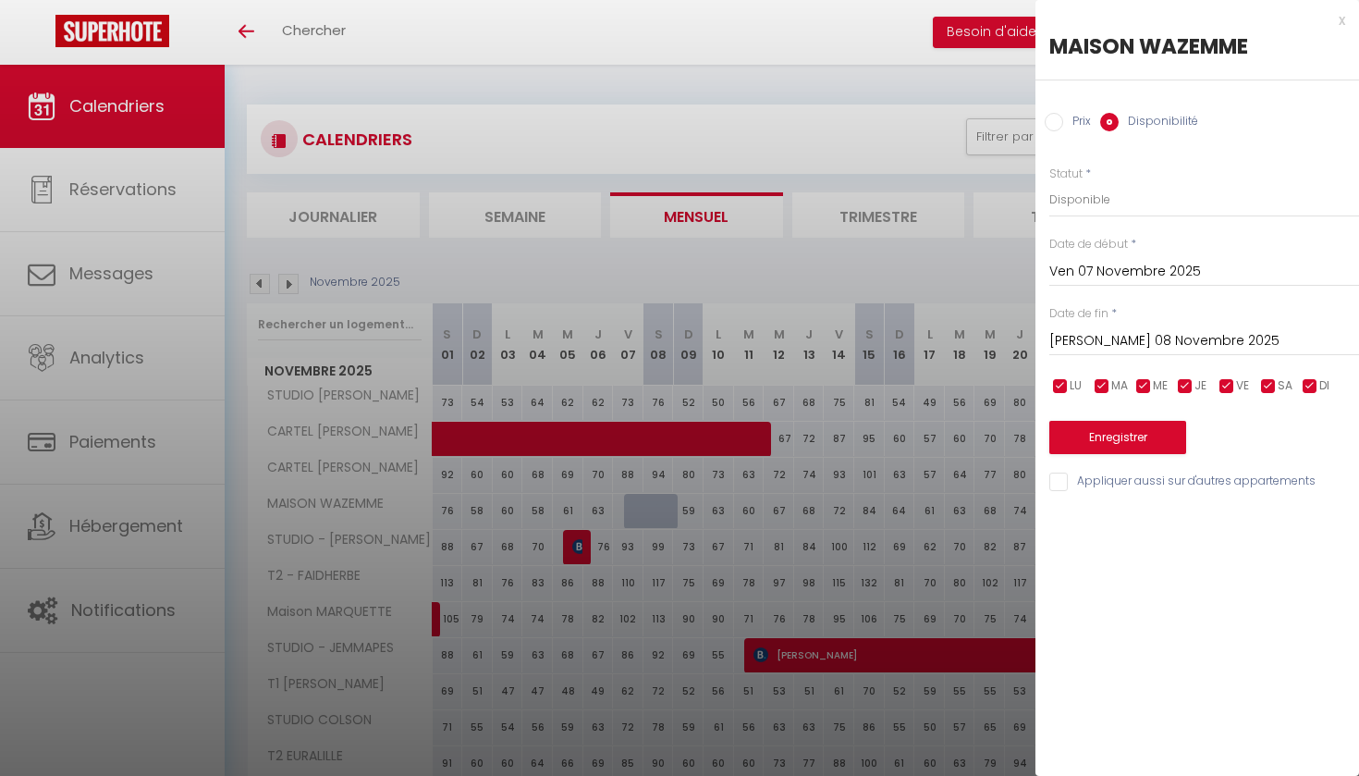
click at [1122, 340] on input "Sam 08 Novembre 2025" at bounding box center [1204, 341] width 310 height 24
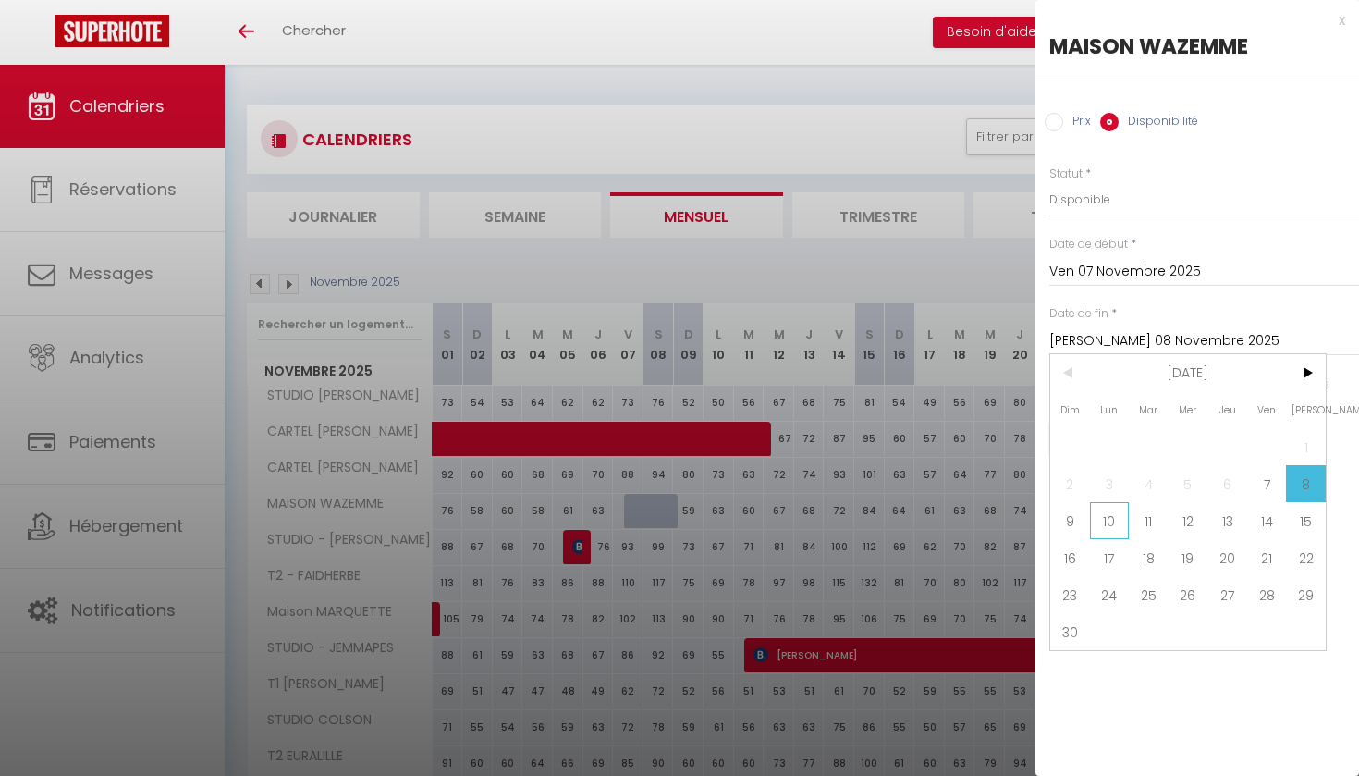
click at [1119, 519] on span "10" at bounding box center [1110, 520] width 40 height 37
type input "Lun 10 Novembre 2025"
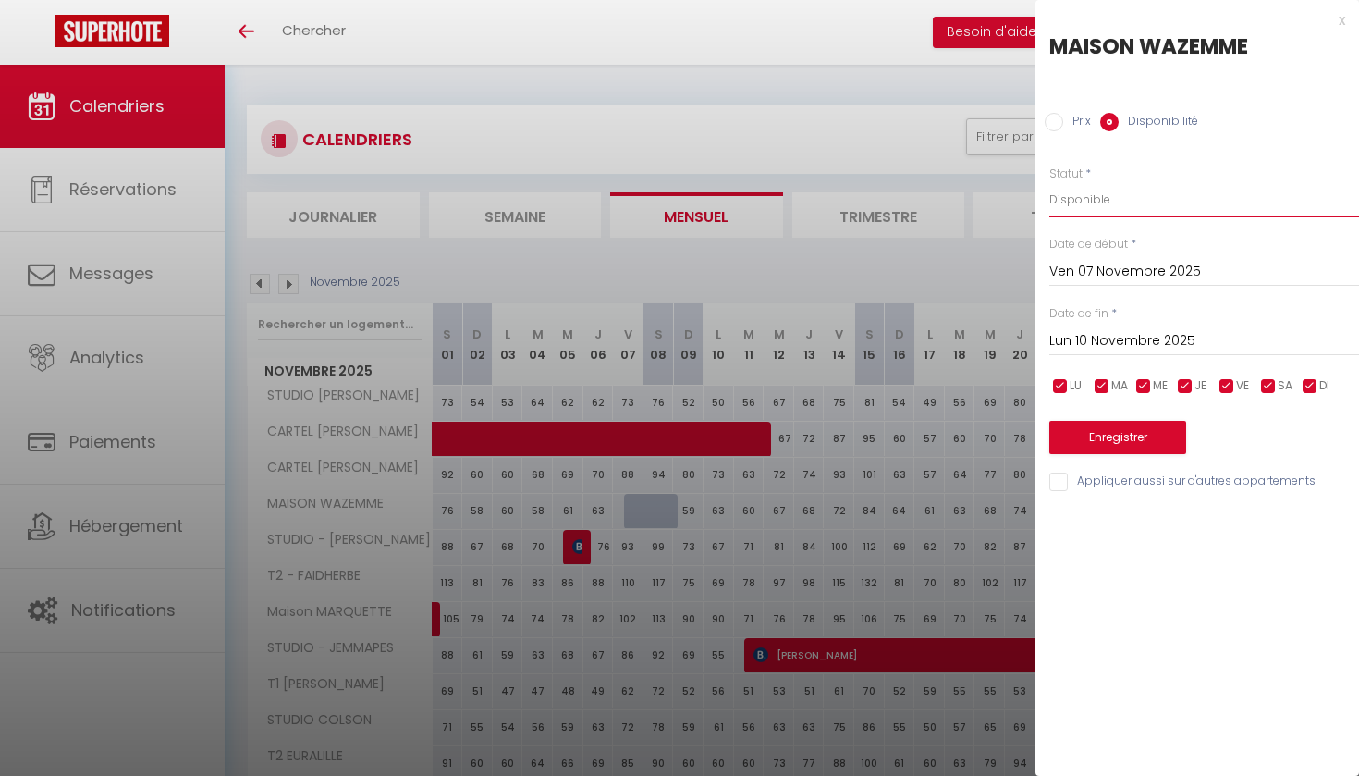
select select "0"
click at [1110, 437] on button "Enregistrer" at bounding box center [1117, 437] width 137 height 33
